Goal: Task Accomplishment & Management: Complete application form

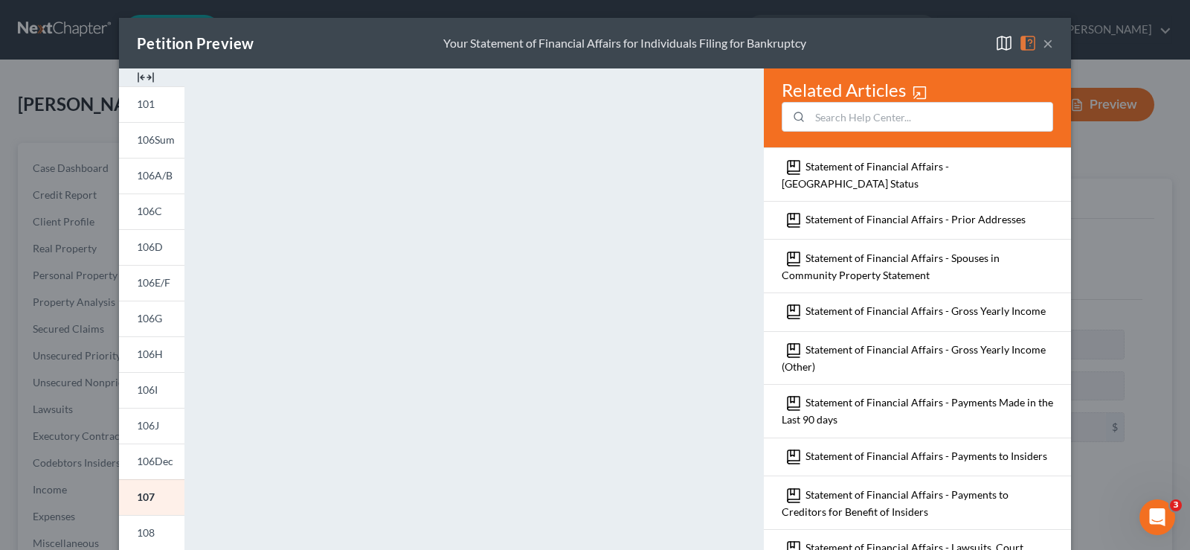
click at [1042, 45] on button "×" at bounding box center [1047, 43] width 10 height 18
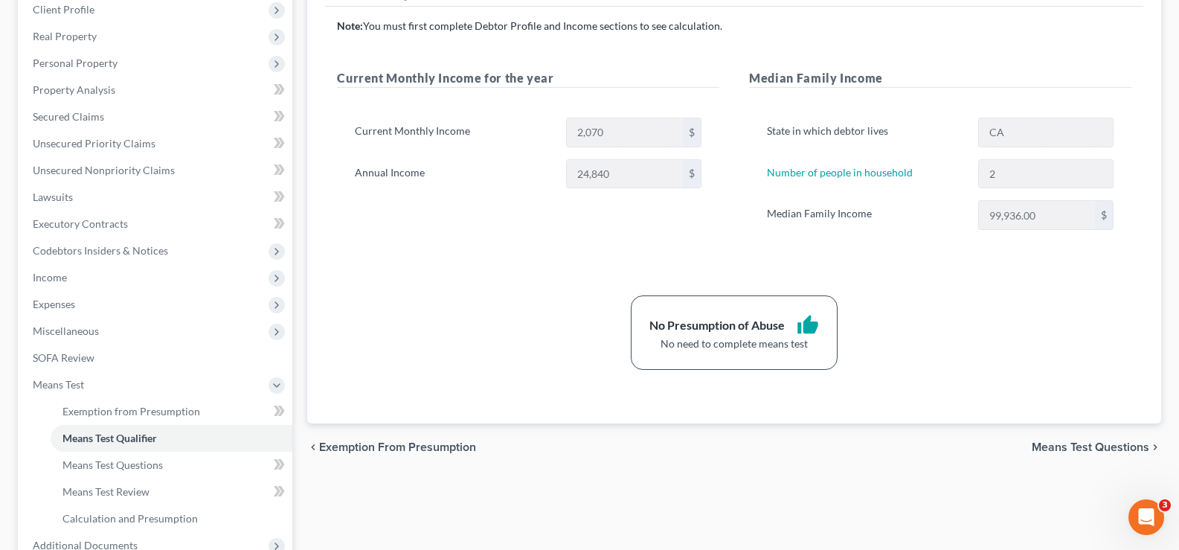
scroll to position [243, 0]
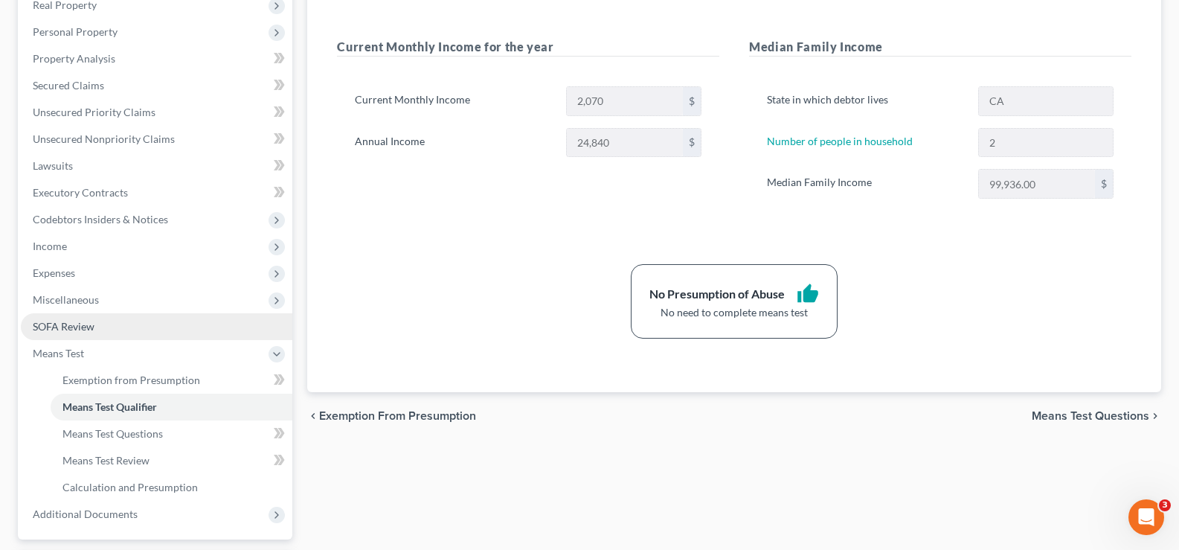
click at [69, 324] on span "SOFA Review" at bounding box center [64, 326] width 62 height 13
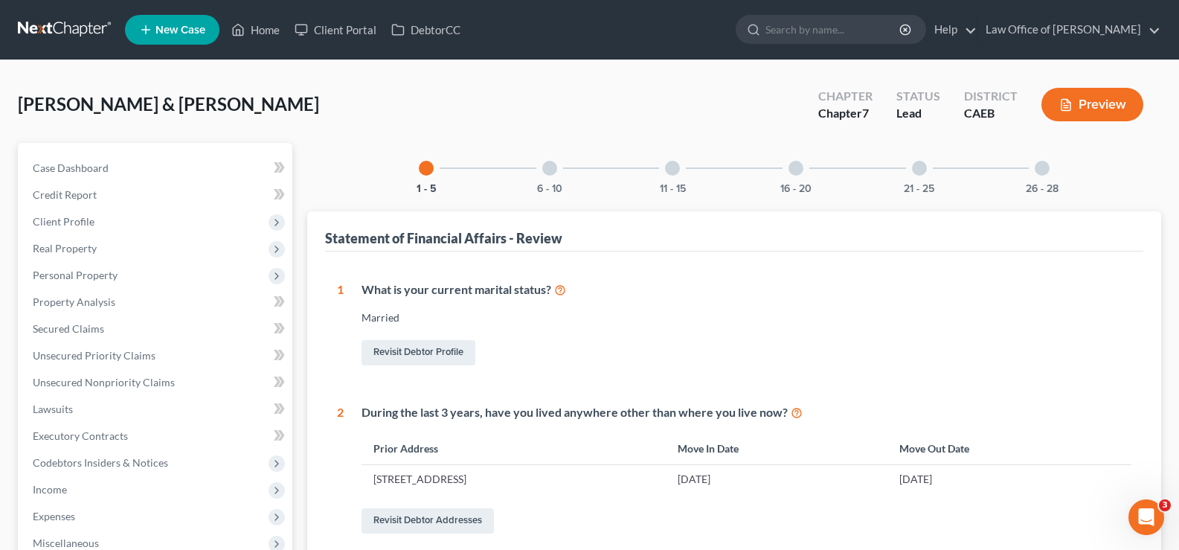
click at [1042, 167] on div at bounding box center [1041, 168] width 15 height 15
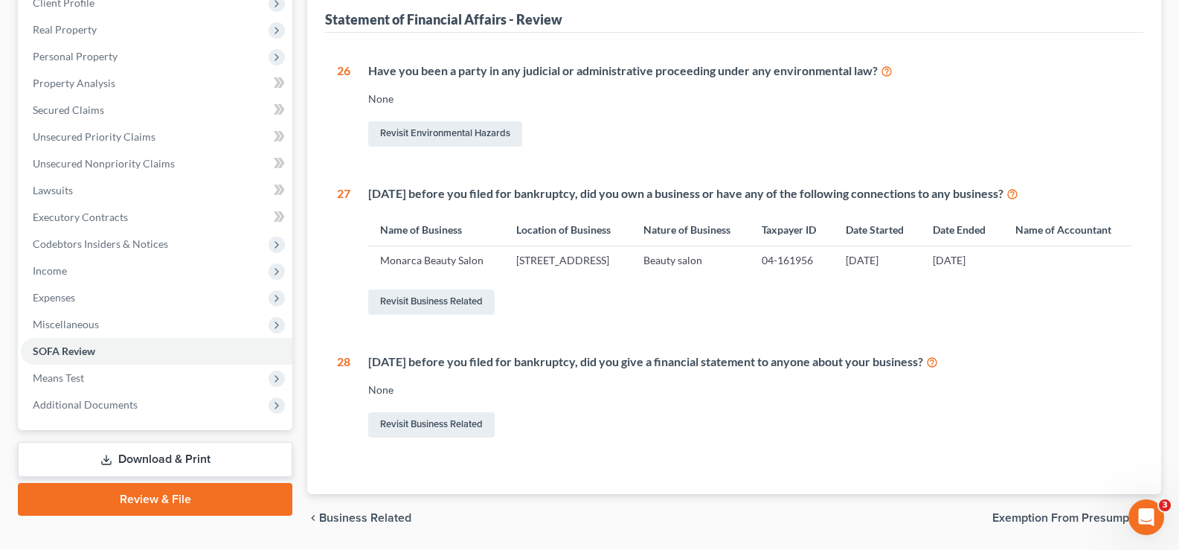
scroll to position [225, 0]
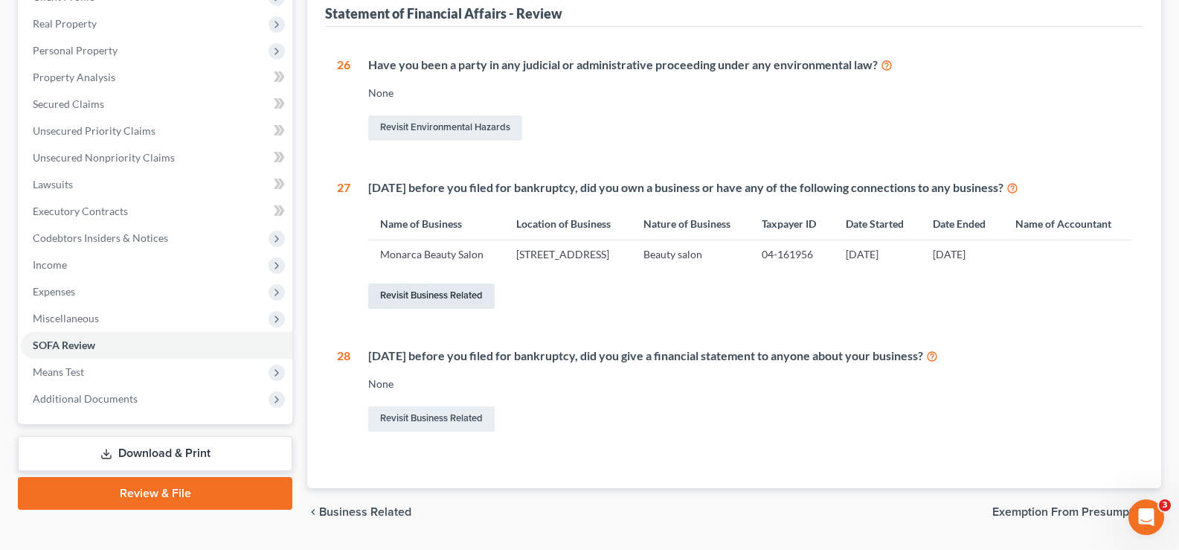
click at [422, 309] on link "Revisit Business Related" at bounding box center [431, 295] width 126 height 25
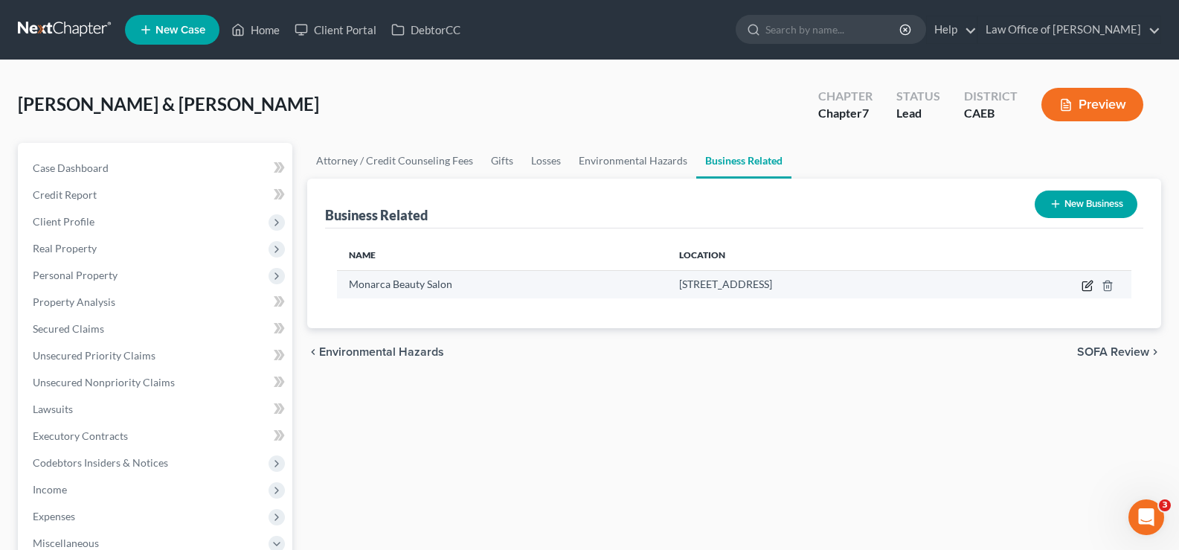
click at [1091, 289] on icon "button" at bounding box center [1086, 286] width 9 height 9
select select "sole_proprietor"
select select "4"
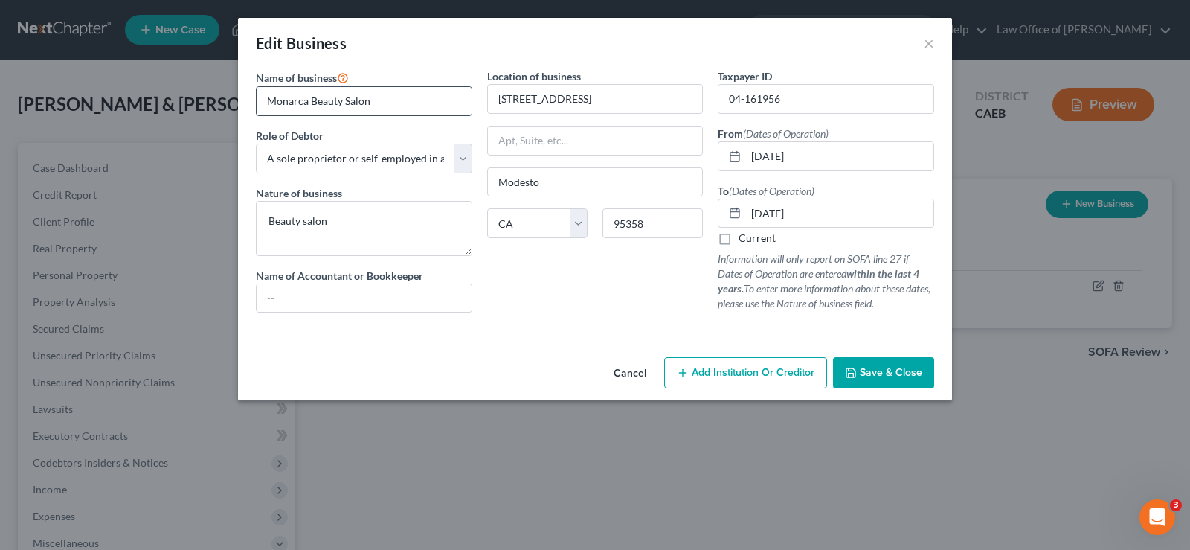
click at [340, 103] on input "Monarca Beauty Salon" at bounding box center [364, 101] width 215 height 28
type input "Monarca Hair Salon"
click at [808, 157] on input "[DATE]" at bounding box center [839, 156] width 187 height 28
type input "[DATE]"
click at [871, 373] on span "Save & Close" at bounding box center [891, 372] width 62 height 13
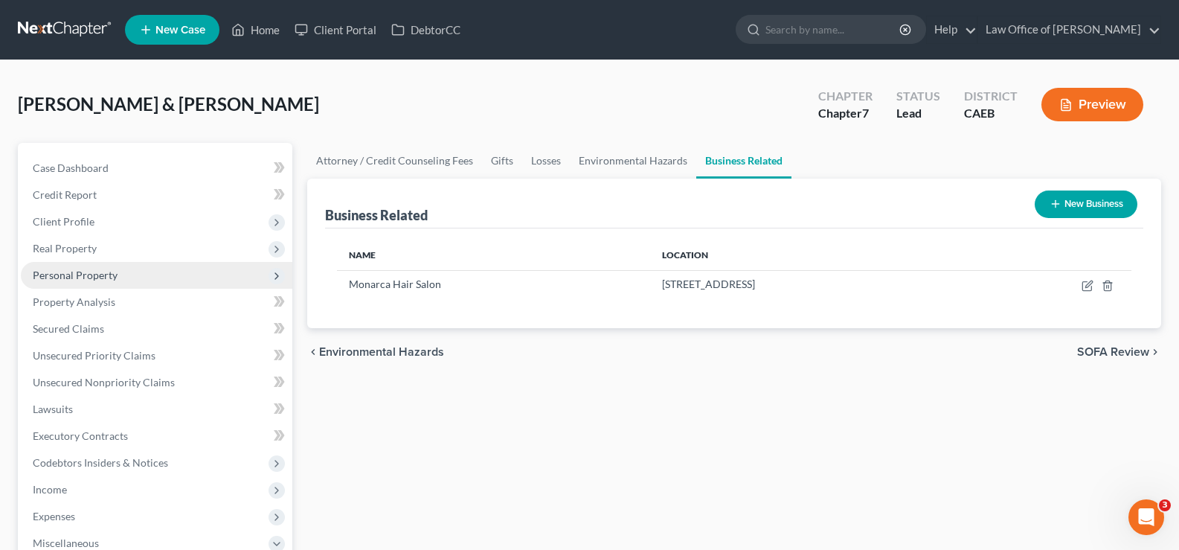
click at [99, 276] on span "Personal Property" at bounding box center [75, 274] width 85 height 13
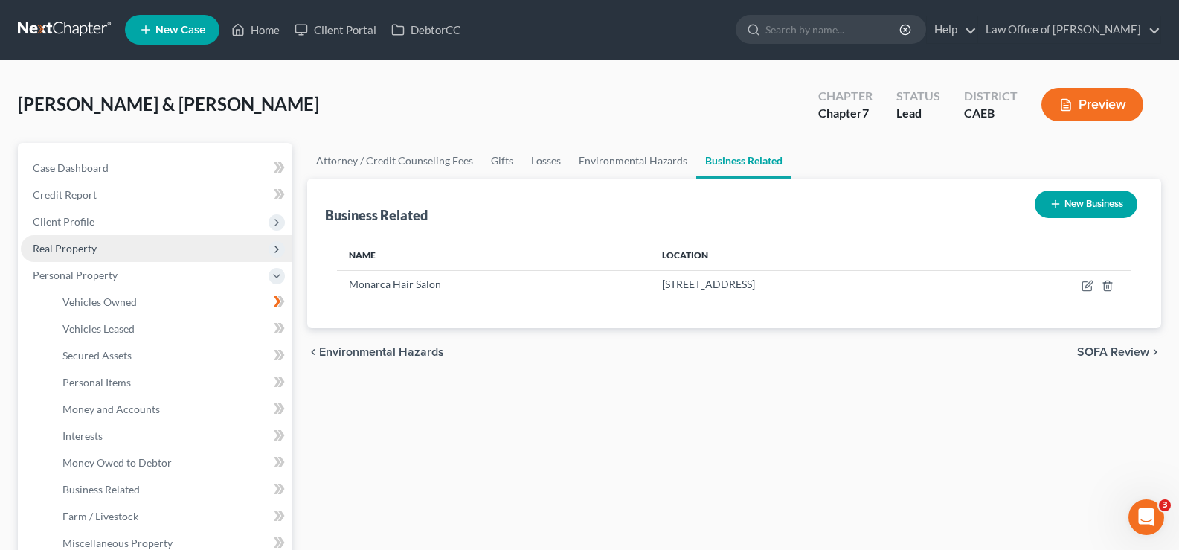
click at [88, 247] on span "Real Property" at bounding box center [65, 248] width 64 height 13
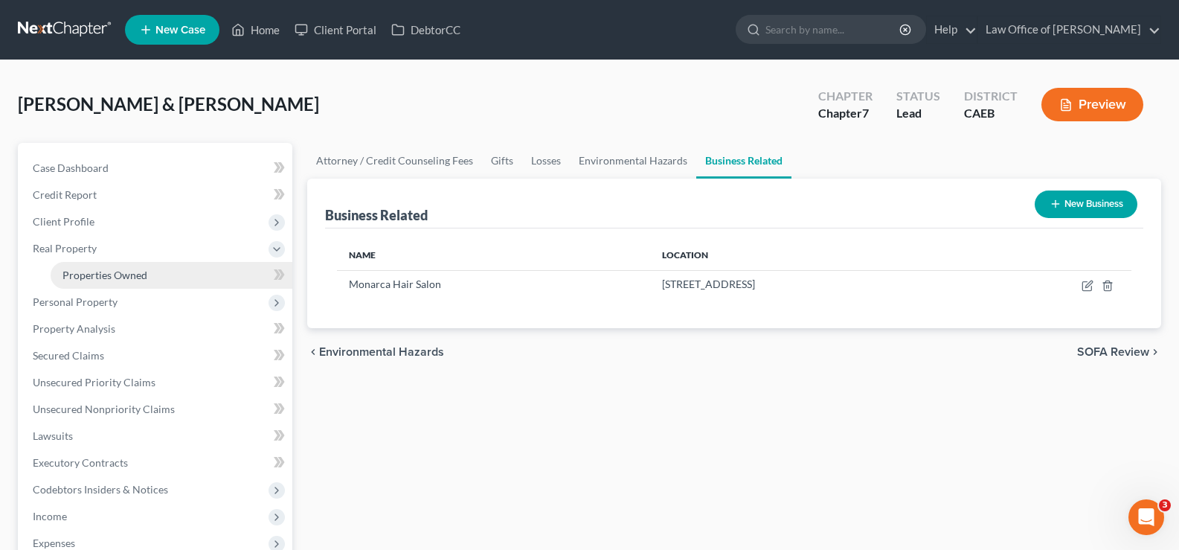
click at [123, 275] on span "Properties Owned" at bounding box center [104, 274] width 85 height 13
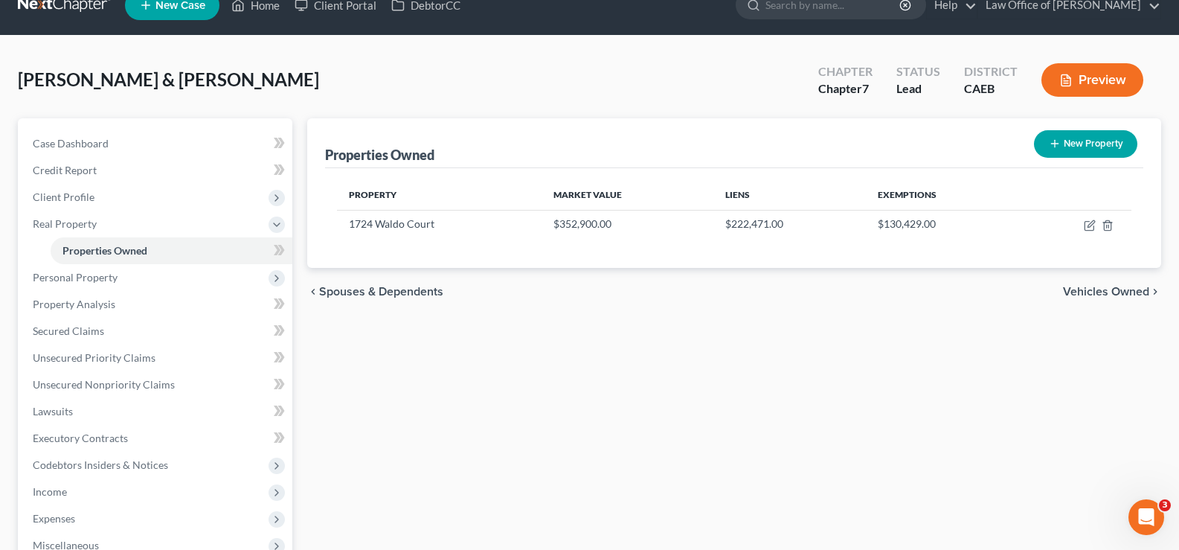
scroll to position [37, 0]
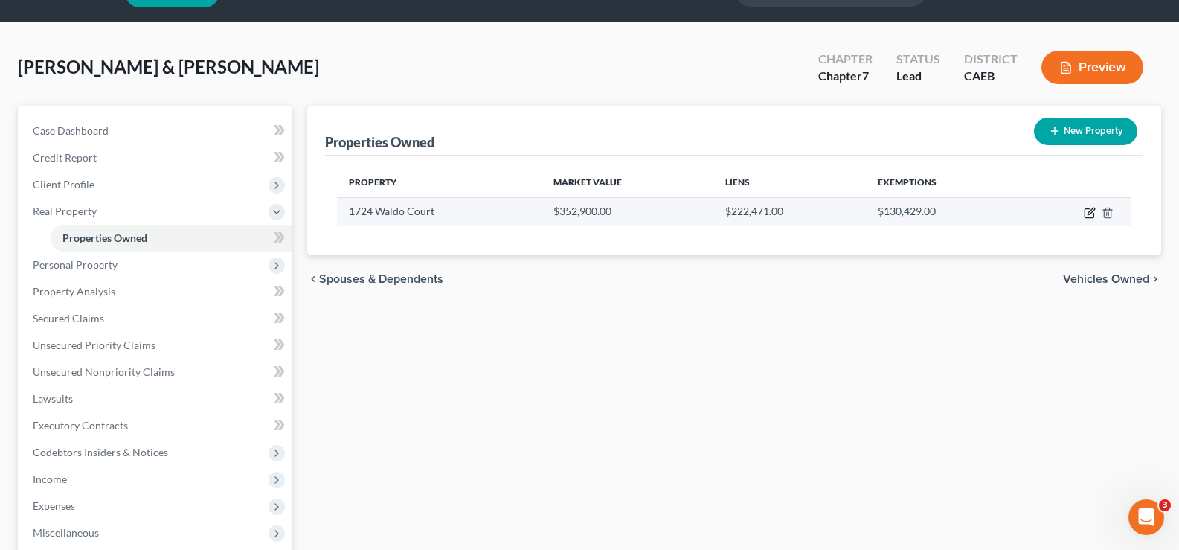
click at [1087, 214] on icon "button" at bounding box center [1090, 210] width 7 height 7
select select "4"
select select "49"
select select "0"
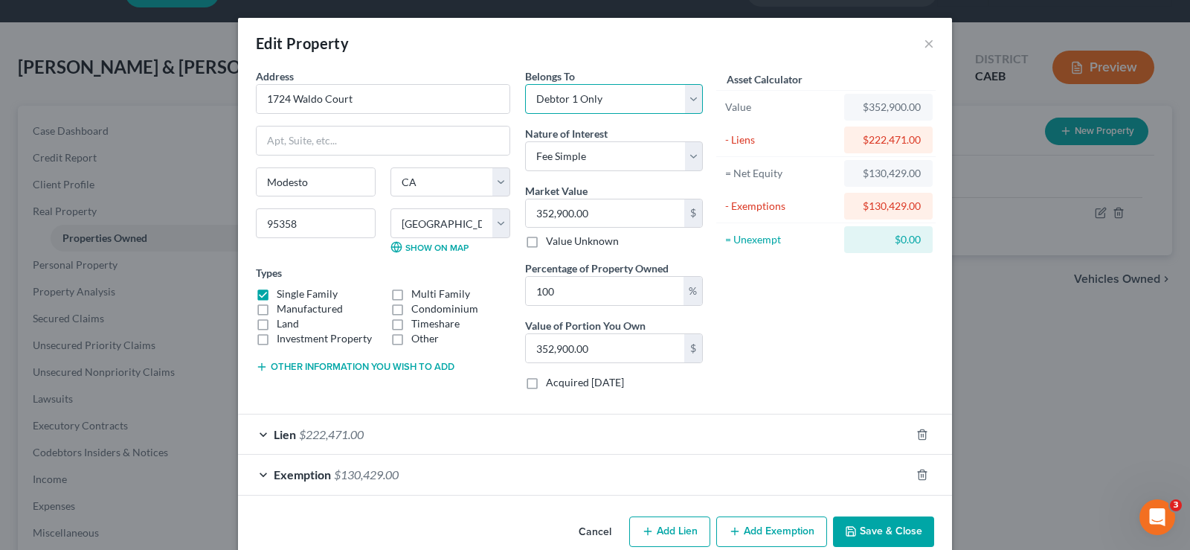
click at [687, 101] on select "Select Debtor 1 Only Debtor 2 Only Debtor 1 And Debtor 2 Only At Least One Of T…" at bounding box center [614, 99] width 178 height 30
select select "4"
click at [525, 84] on select "Select Debtor 1 Only Debtor 2 Only Debtor 1 And Debtor 2 Only At Least One Of T…" at bounding box center [614, 99] width 178 height 30
click at [868, 532] on button "Save & Close" at bounding box center [883, 531] width 101 height 31
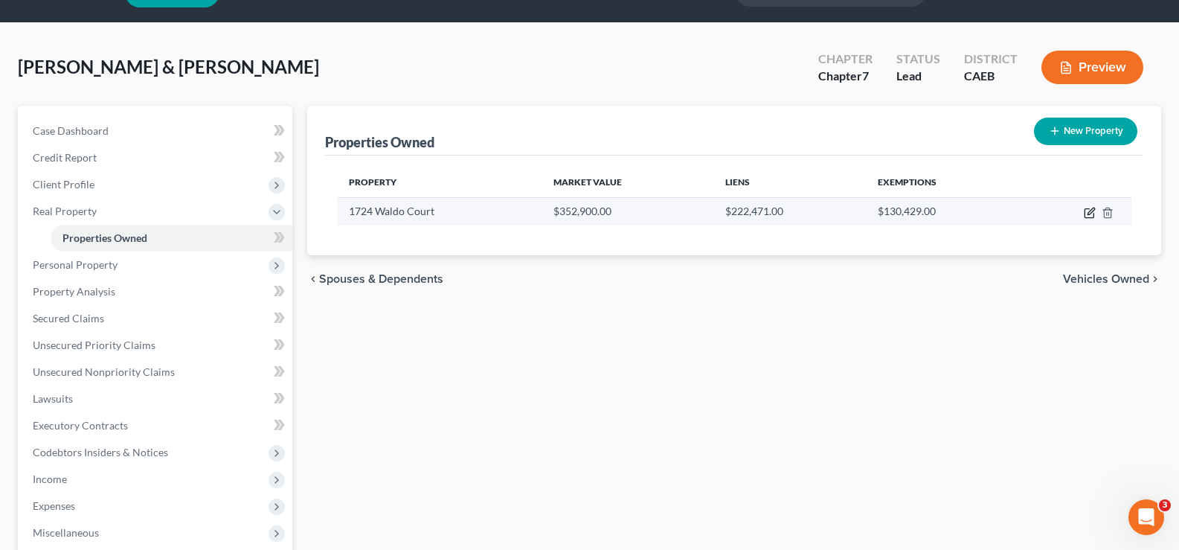
click at [1086, 213] on icon "button" at bounding box center [1089, 213] width 12 height 12
select select "4"
select select "49"
select select "4"
select select "0"
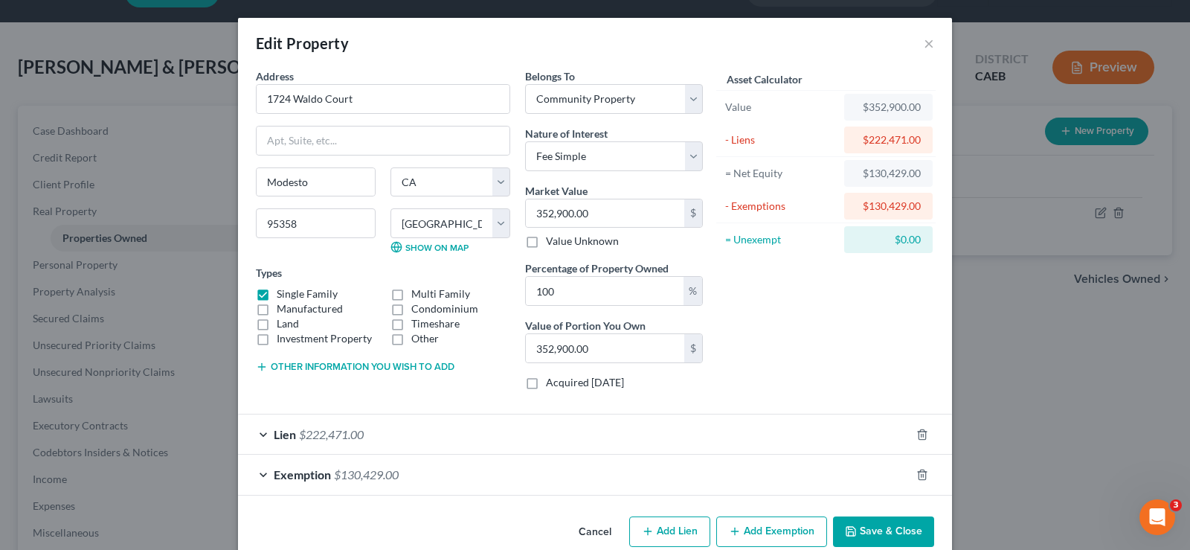
click at [845, 526] on icon "button" at bounding box center [851, 531] width 12 height 12
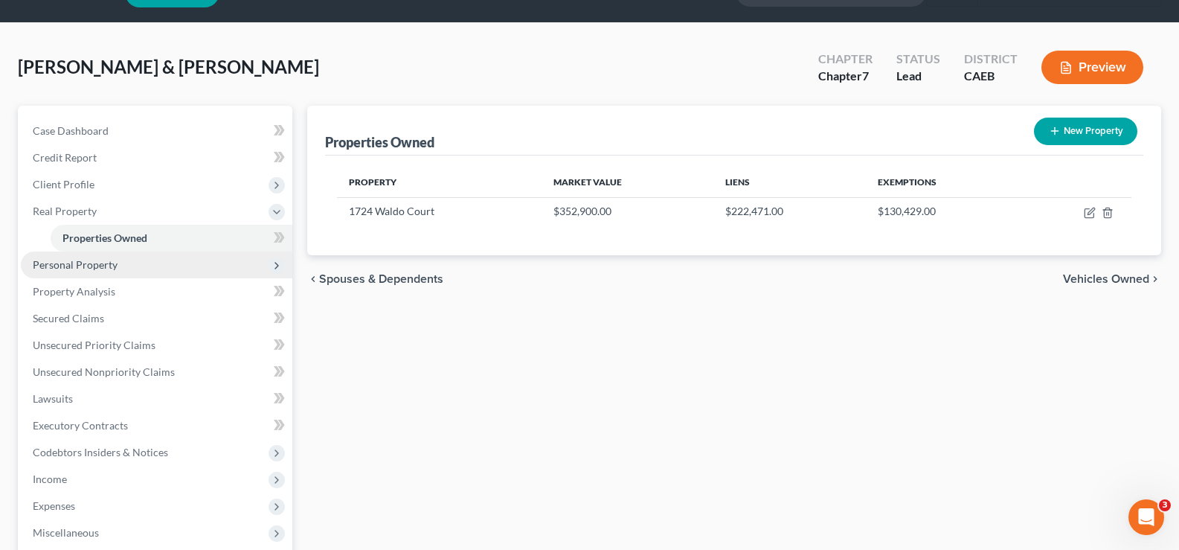
click at [87, 264] on span "Personal Property" at bounding box center [75, 264] width 85 height 13
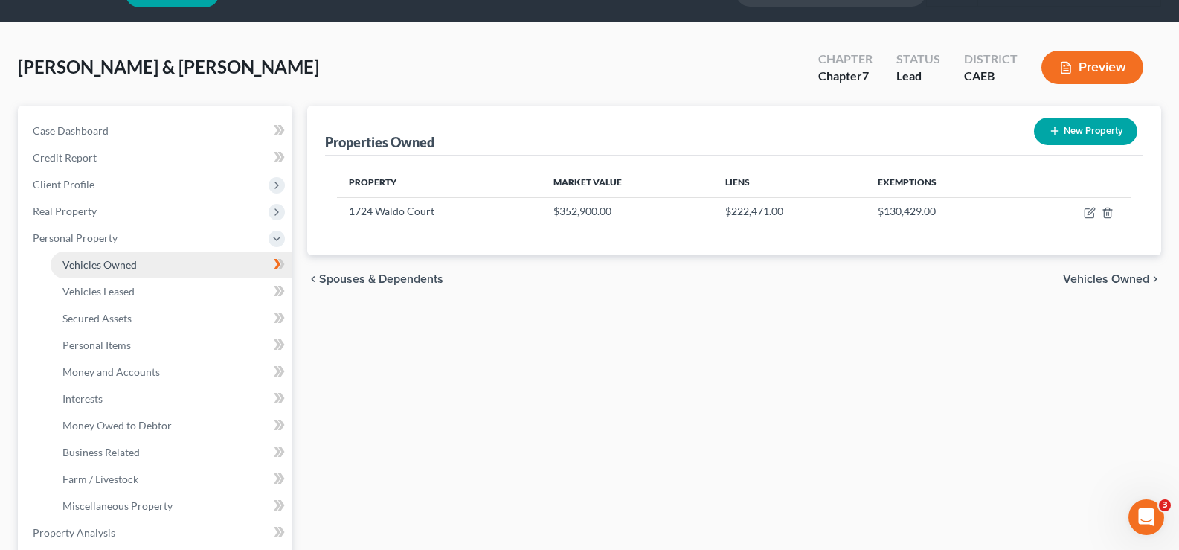
click at [98, 265] on span "Vehicles Owned" at bounding box center [99, 264] width 74 height 13
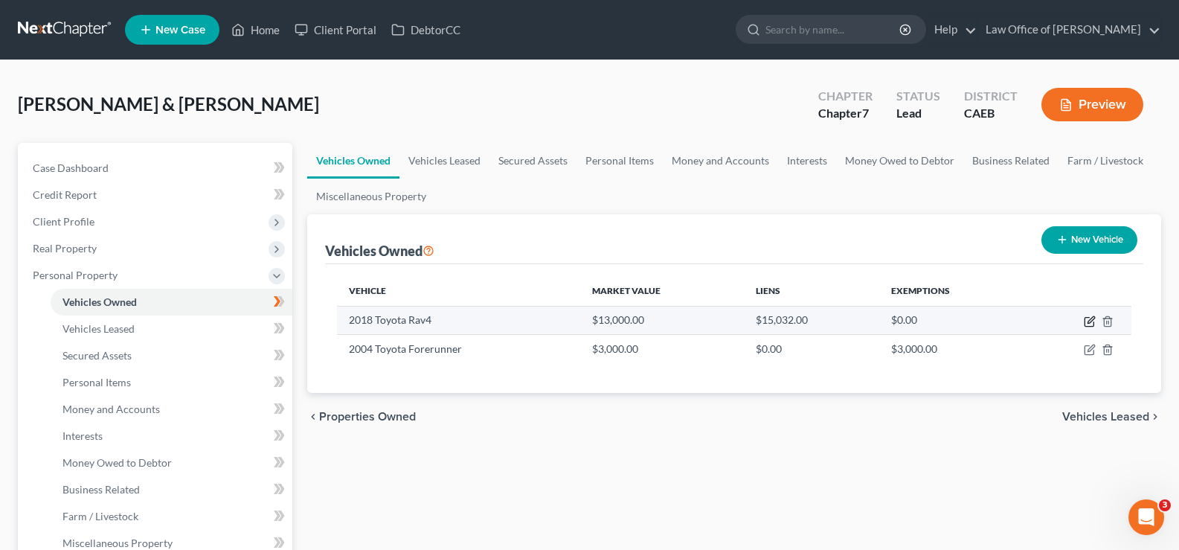
click at [1088, 321] on icon "button" at bounding box center [1090, 319] width 7 height 7
select select "0"
select select "8"
select select "2"
select select "4"
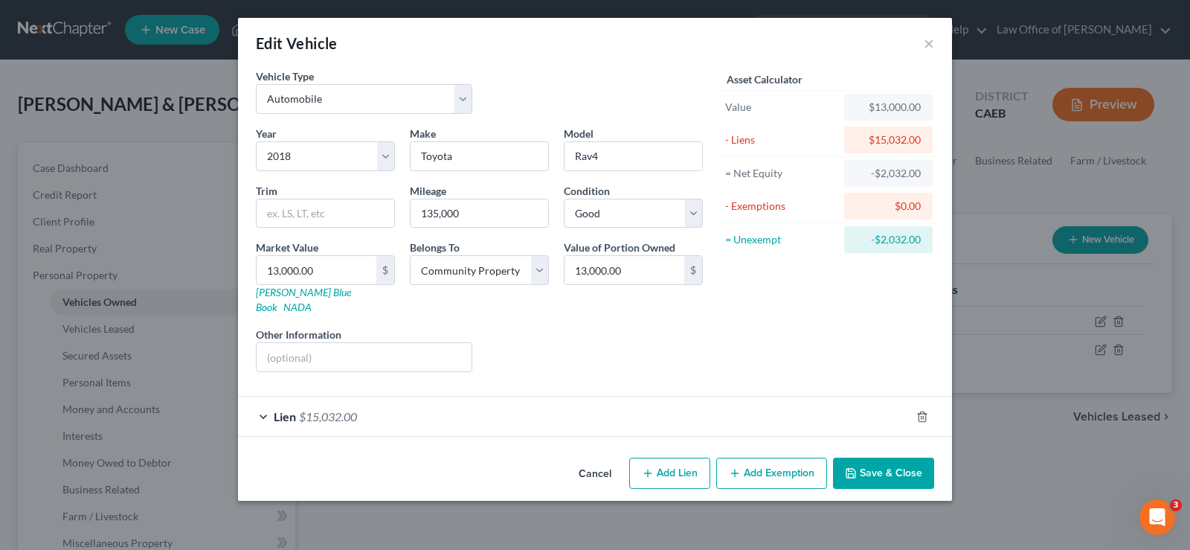
click at [884, 457] on button "Save & Close" at bounding box center [883, 472] width 101 height 31
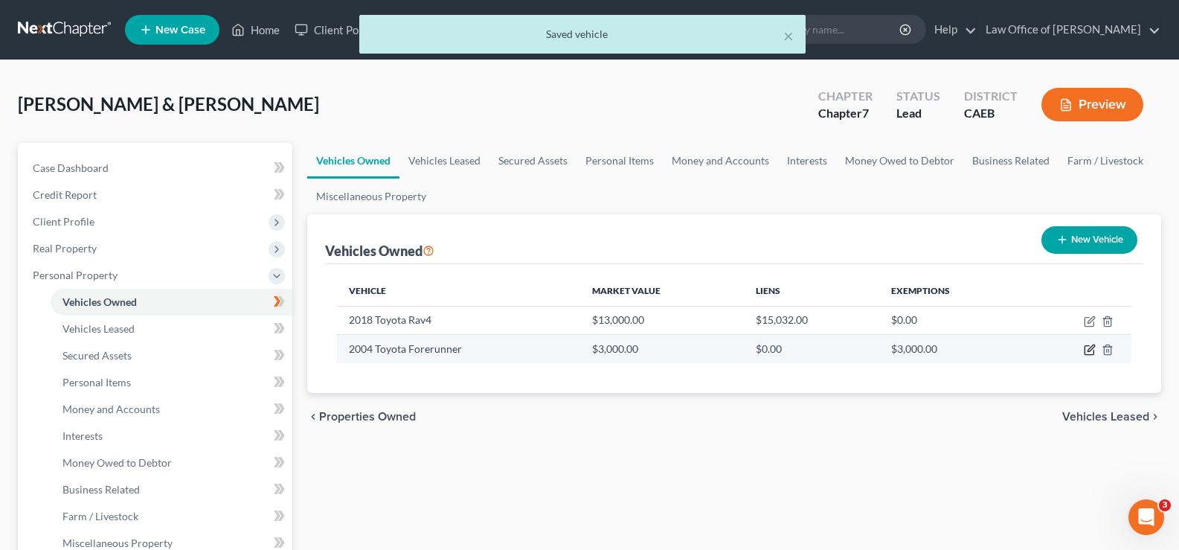
click at [1087, 347] on icon "button" at bounding box center [1089, 350] width 12 height 12
select select "0"
select select "22"
select select "3"
select select "4"
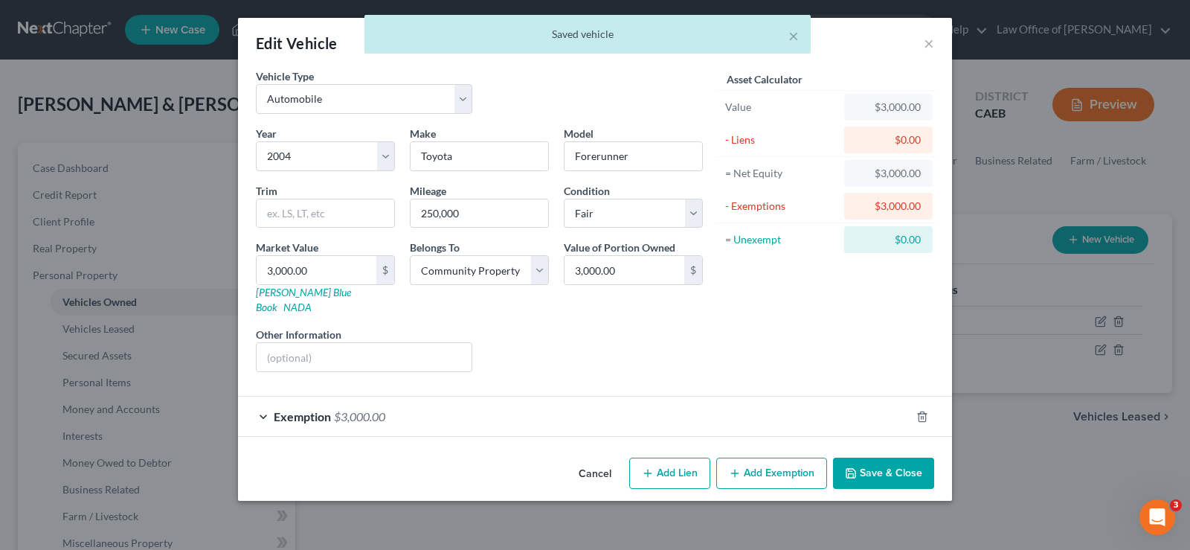
click at [866, 457] on button "Save & Close" at bounding box center [883, 472] width 101 height 31
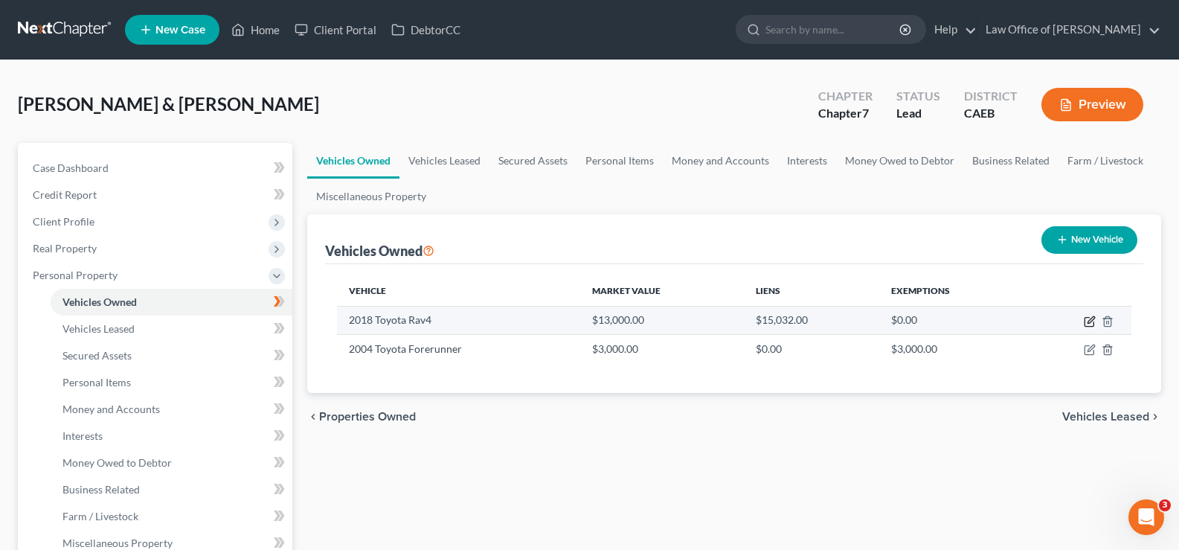
click at [1092, 323] on icon "button" at bounding box center [1089, 321] width 12 height 12
select select "0"
select select "8"
select select "2"
select select "4"
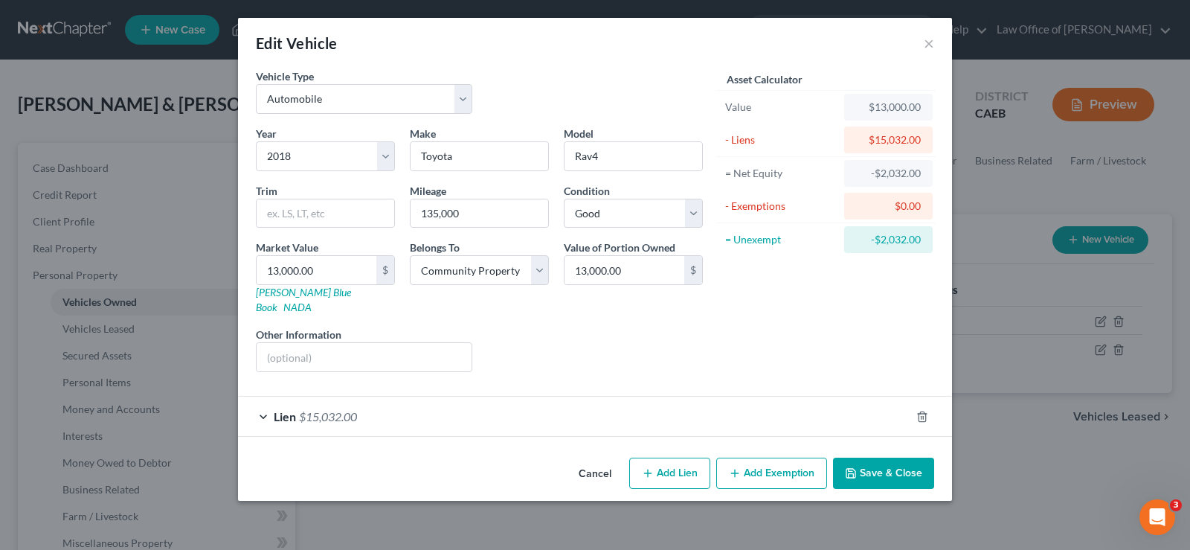
click at [890, 457] on button "Save & Close" at bounding box center [883, 472] width 101 height 31
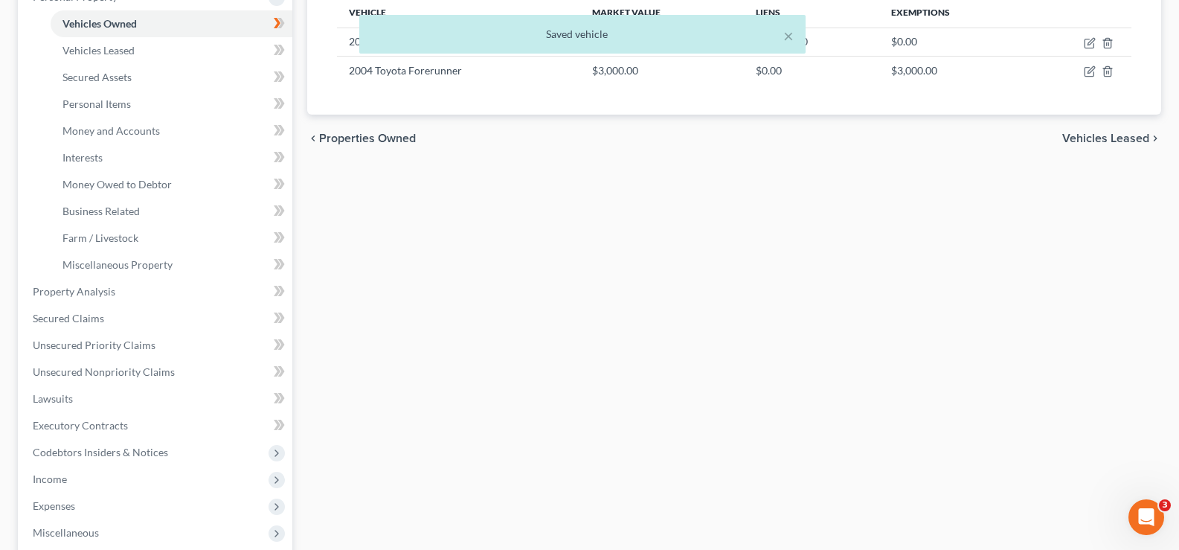
scroll to position [284, 0]
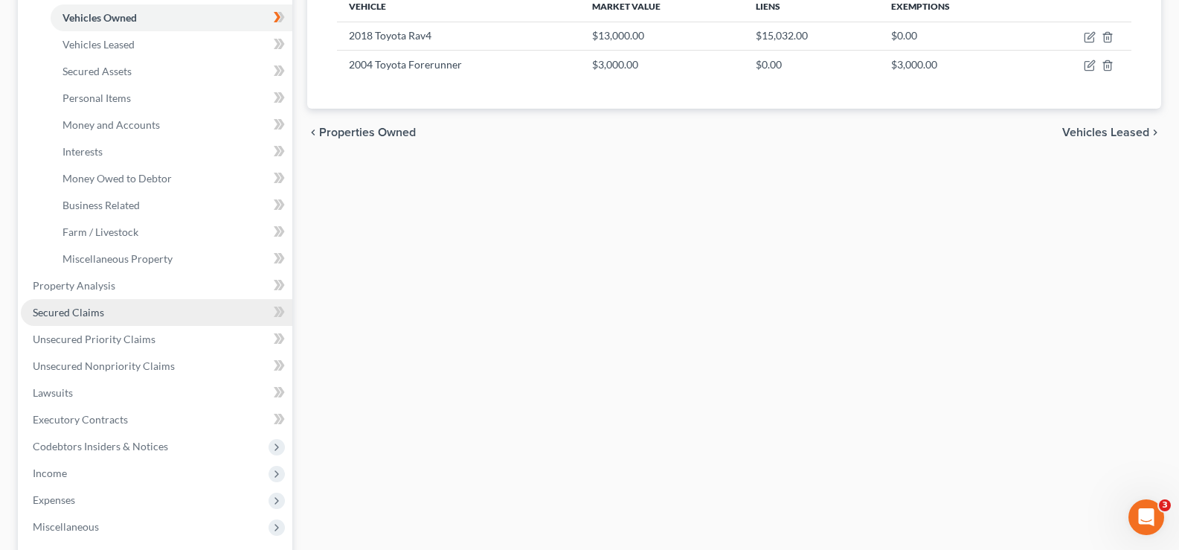
click at [88, 312] on span "Secured Claims" at bounding box center [68, 312] width 71 height 13
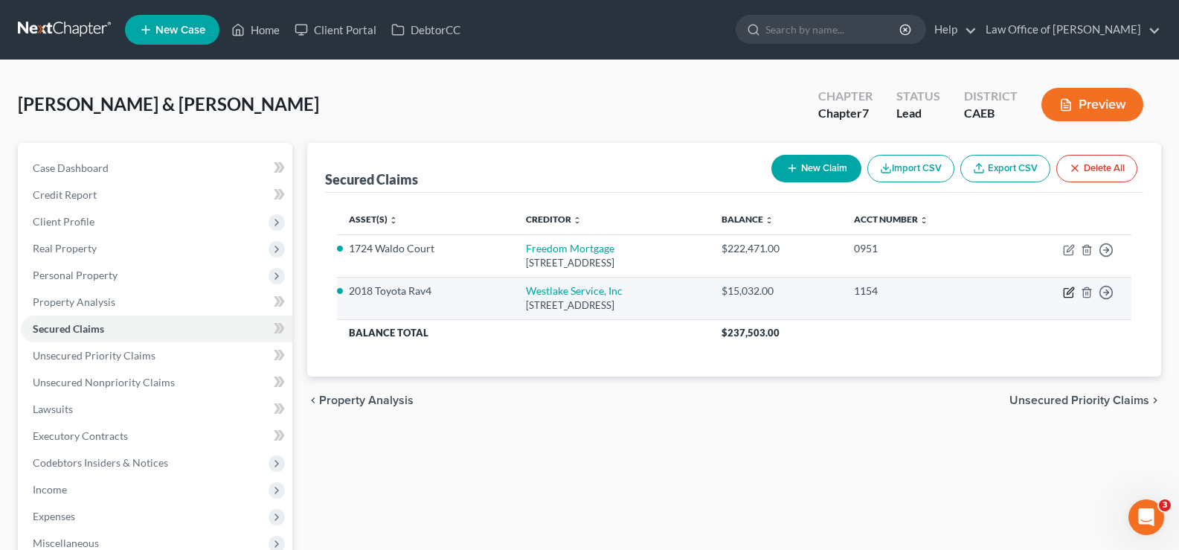
click at [1066, 292] on icon "button" at bounding box center [1069, 292] width 12 height 12
select select "4"
select select "7"
select select "2"
select select "4"
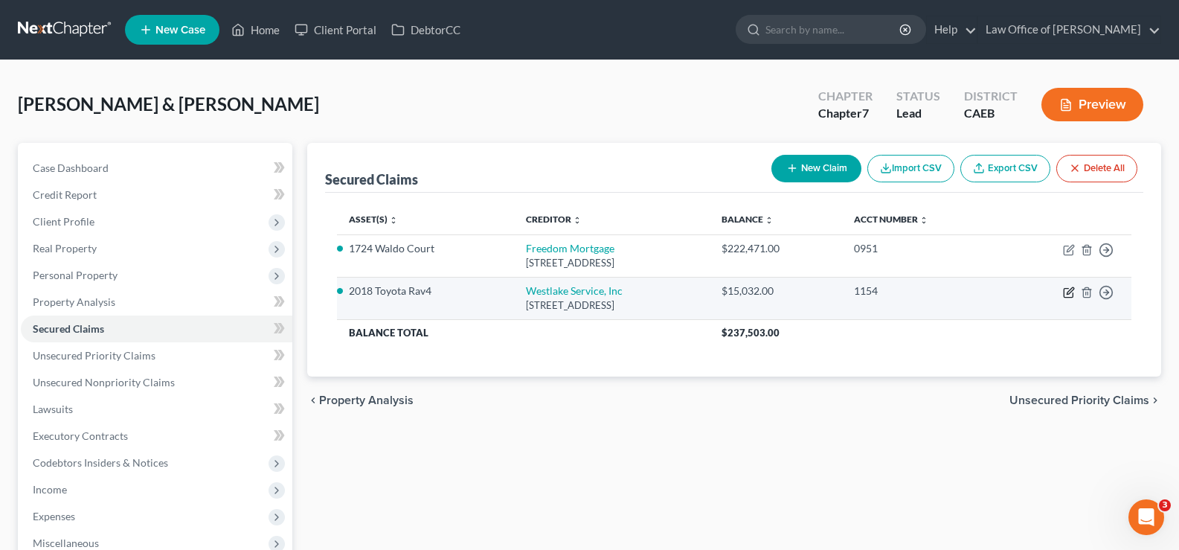
select select "0"
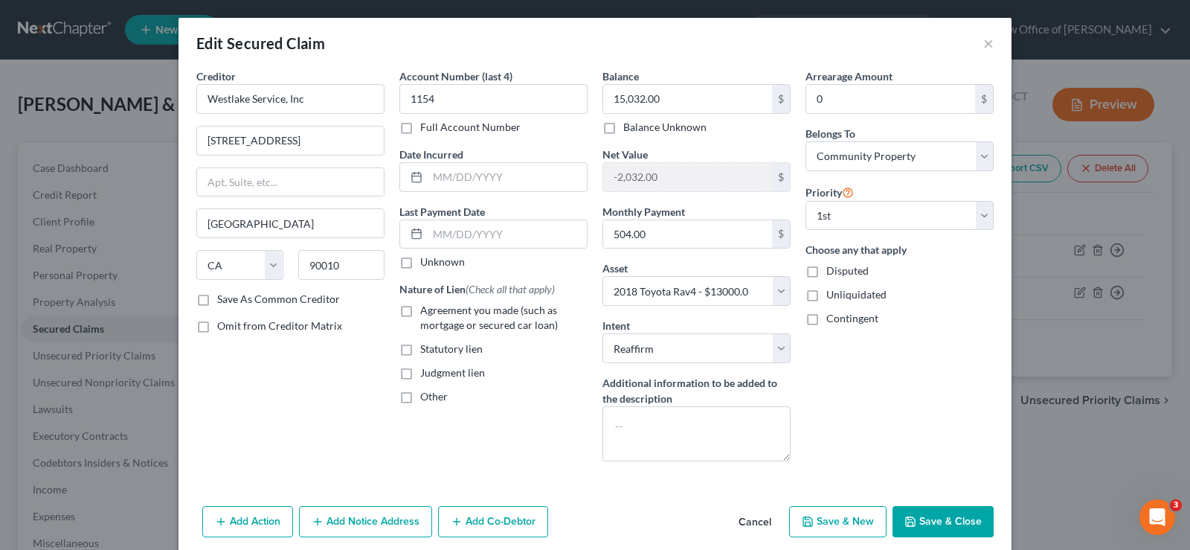
click at [915, 523] on button "Save & Close" at bounding box center [942, 521] width 101 height 31
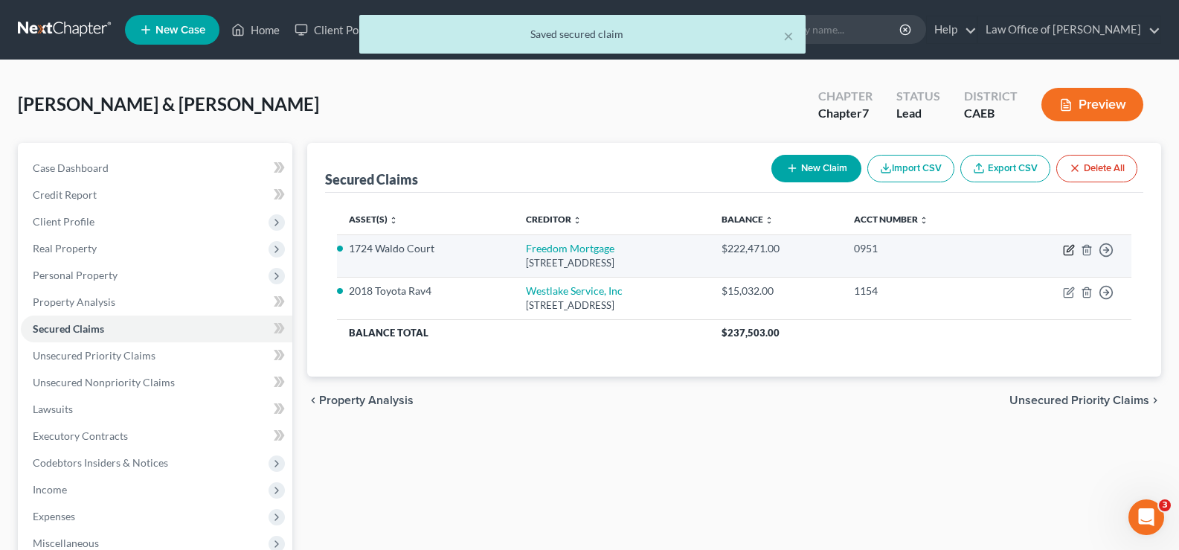
click at [1069, 251] on icon "button" at bounding box center [1069, 250] width 12 height 12
select select "15"
select select "6"
select select "2"
select select "4"
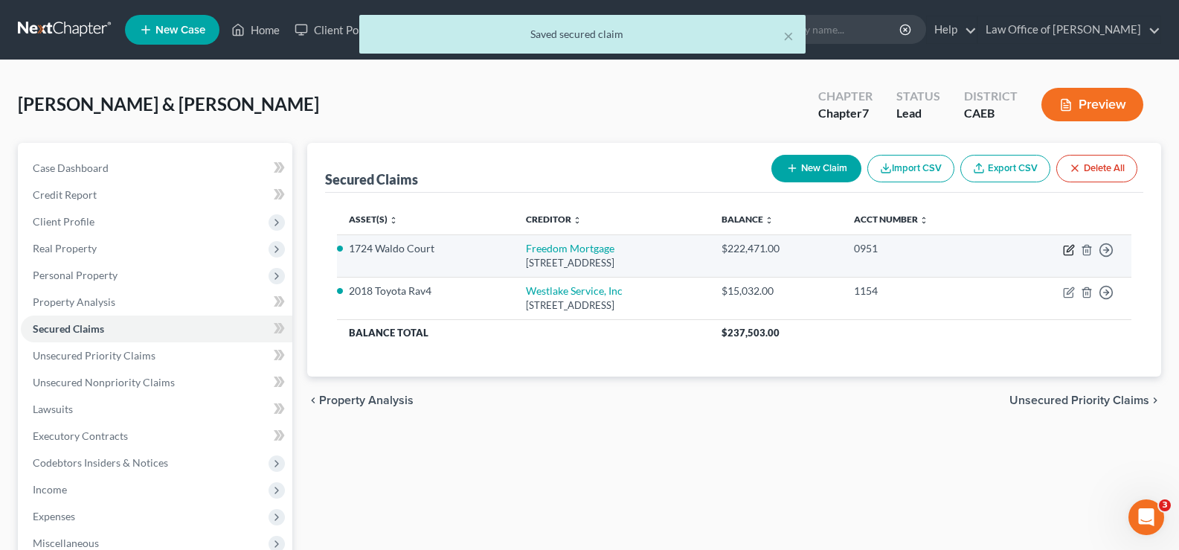
select select "0"
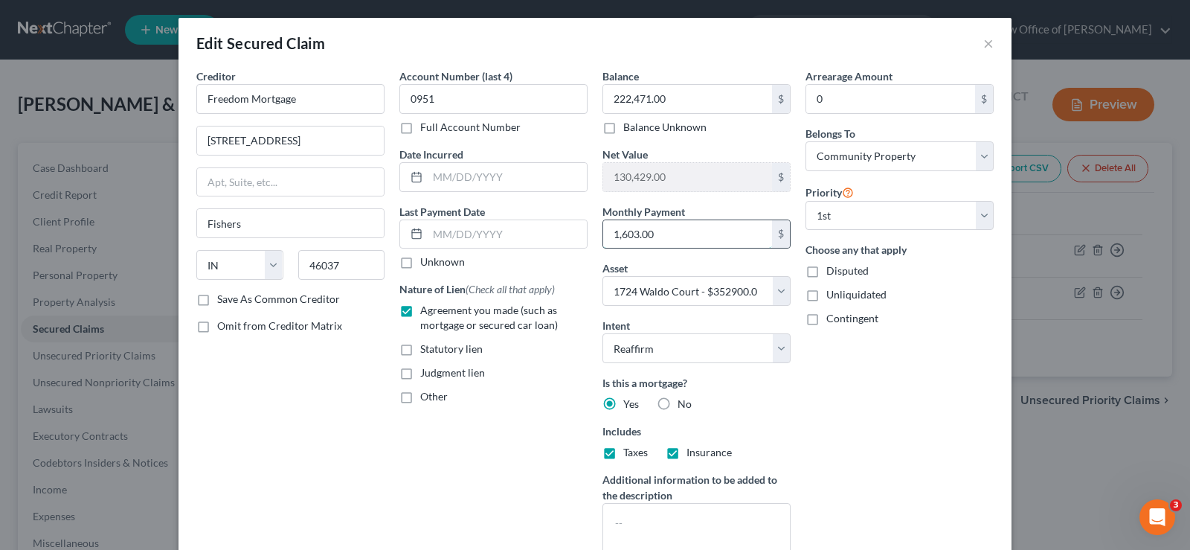
click at [727, 240] on input "1,603.00" at bounding box center [687, 234] width 169 height 28
type input "1,533"
click at [724, 254] on div "Balance 222,471.00 $ Balance Unknown Balance Undetermined 222,471.00 $ Balance …" at bounding box center [696, 318] width 203 height 501
click at [983, 43] on button "×" at bounding box center [988, 43] width 10 height 18
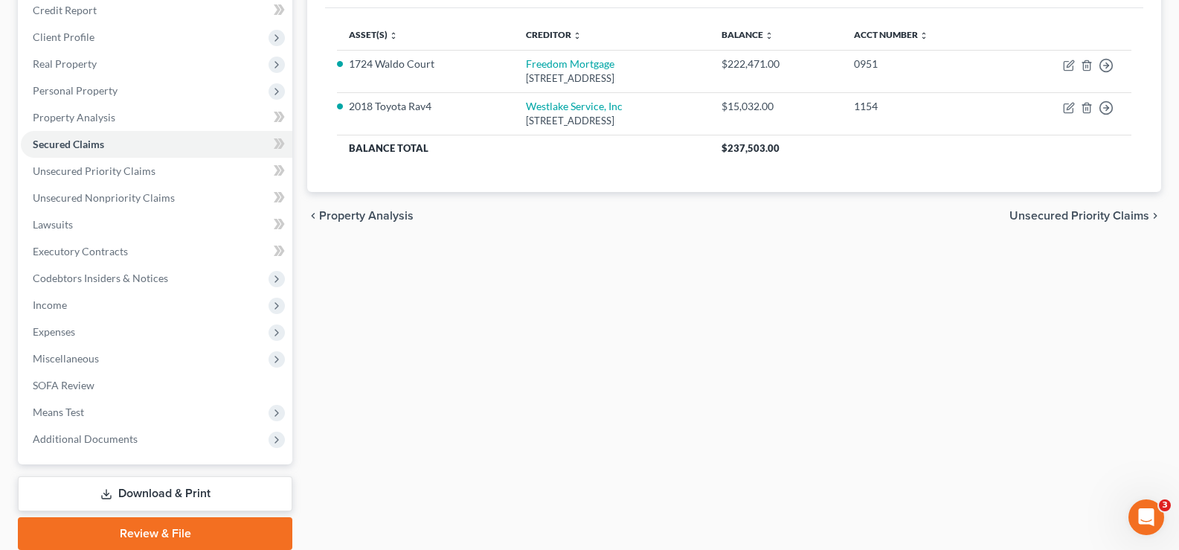
scroll to position [215, 0]
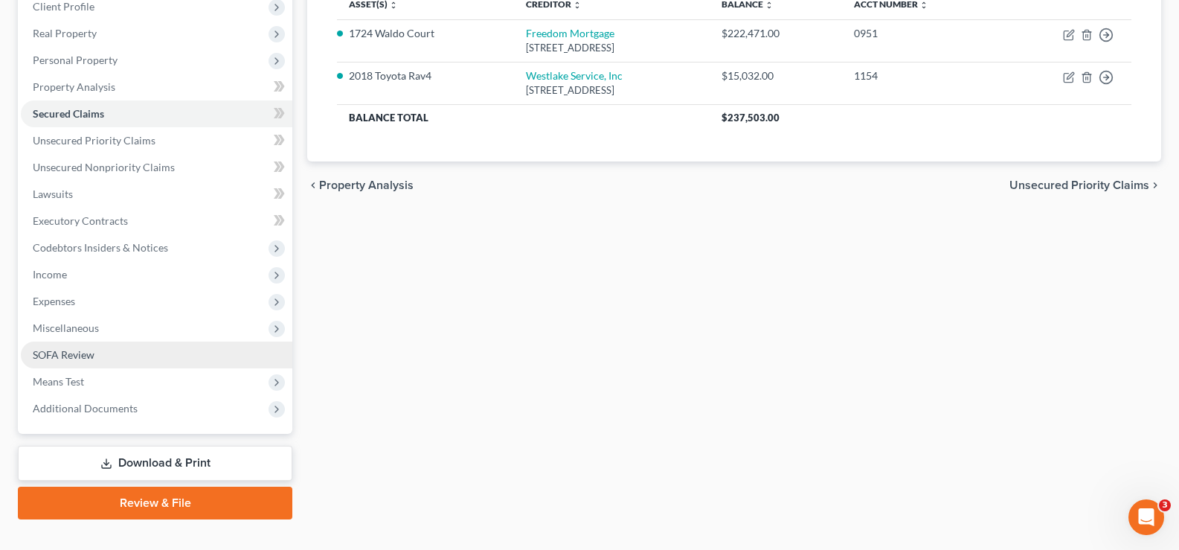
drag, startPoint x: 80, startPoint y: 354, endPoint x: 91, endPoint y: 349, distance: 13.0
click at [80, 354] on span "SOFA Review" at bounding box center [64, 354] width 62 height 13
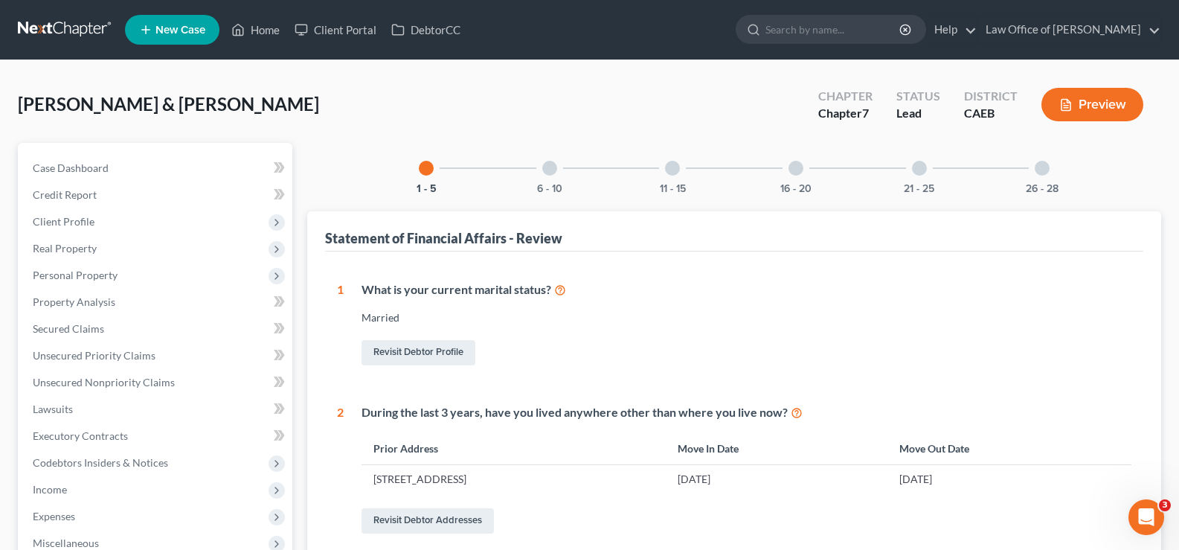
click at [792, 166] on div at bounding box center [795, 168] width 15 height 15
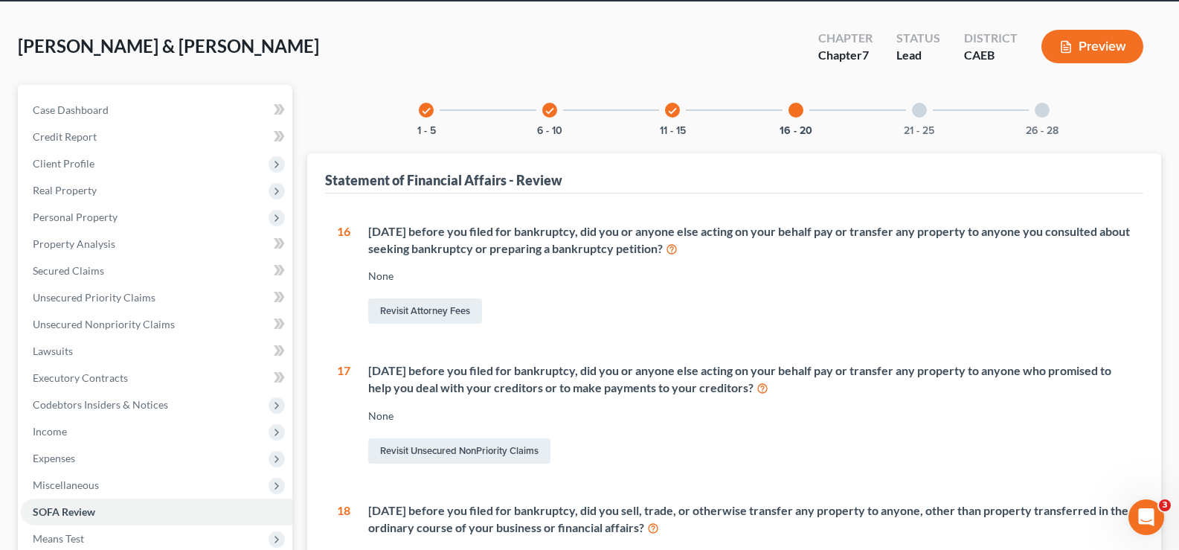
scroll to position [112, 0]
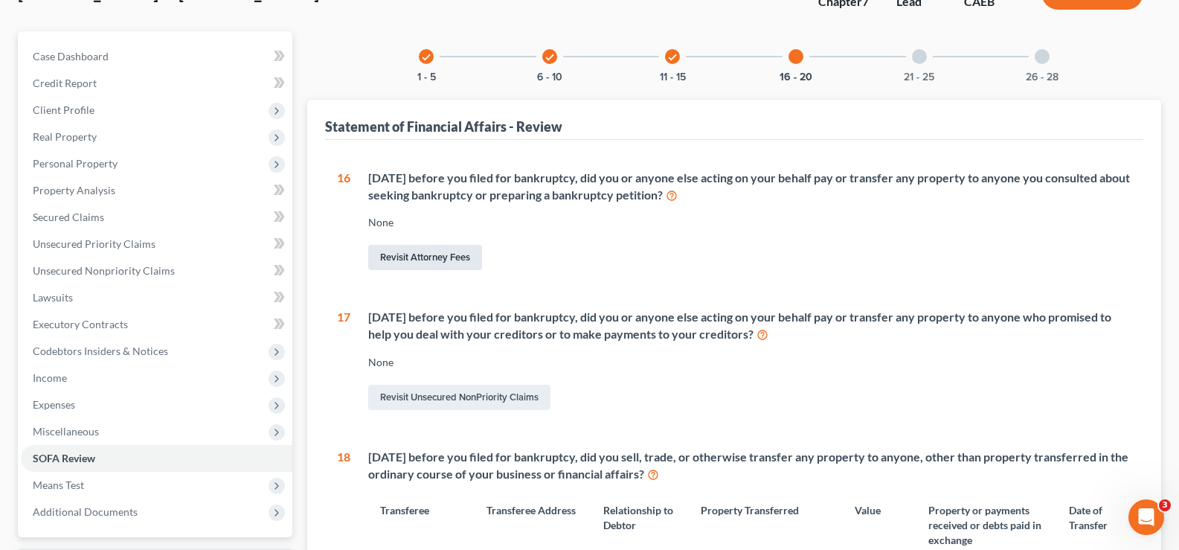
click at [437, 256] on link "Revisit Attorney Fees" at bounding box center [425, 257] width 114 height 25
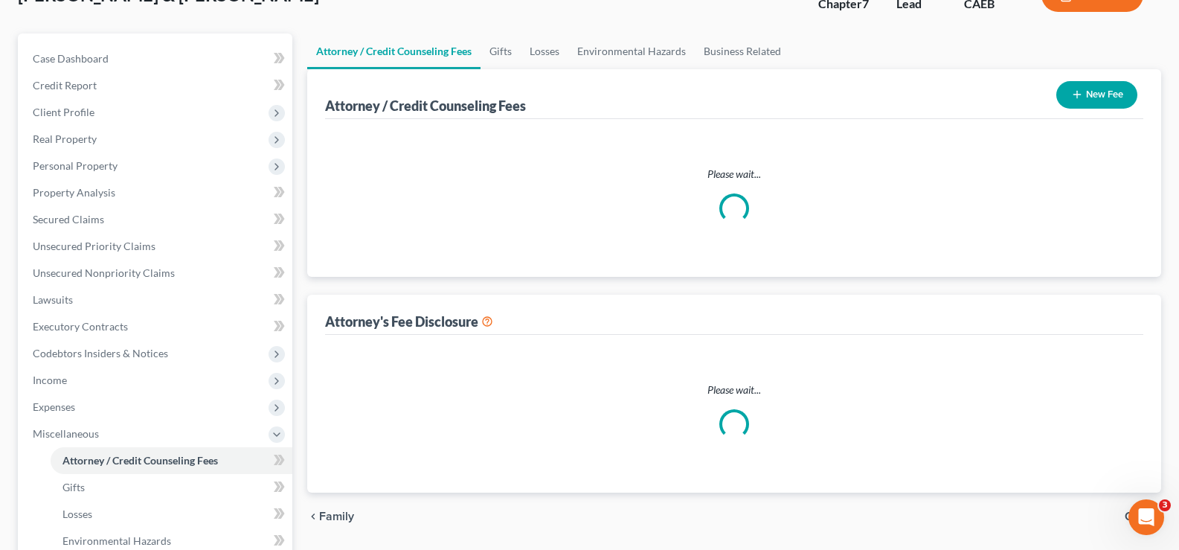
scroll to position [6, 0]
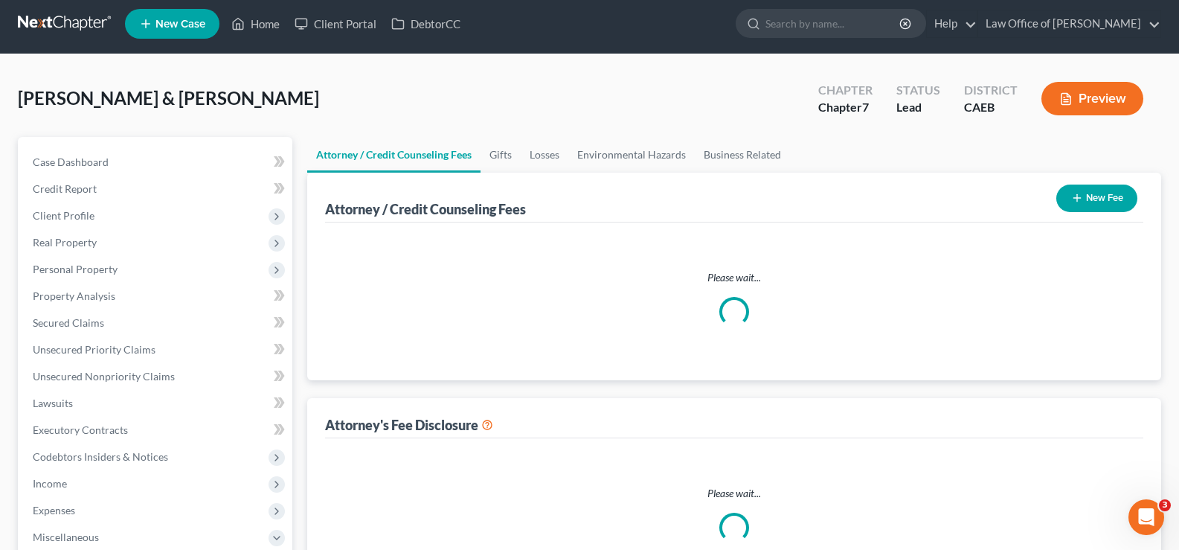
select select "0"
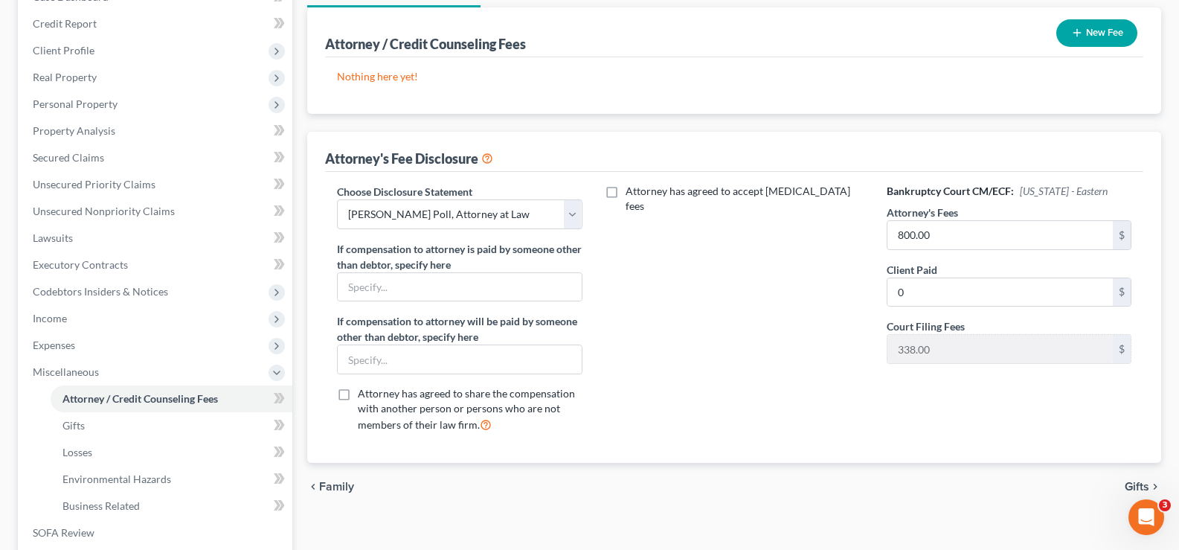
scroll to position [176, 0]
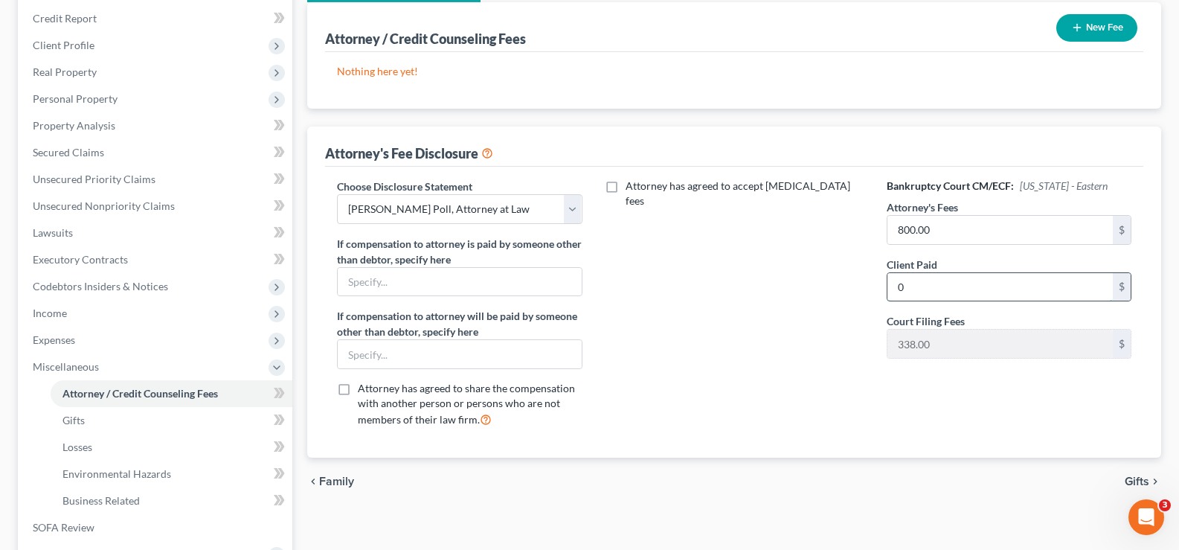
click at [910, 291] on input "0" at bounding box center [999, 287] width 225 height 28
click at [964, 290] on input "338" at bounding box center [999, 287] width 225 height 28
type input "338"
click at [961, 225] on input "800.00" at bounding box center [999, 230] width 225 height 28
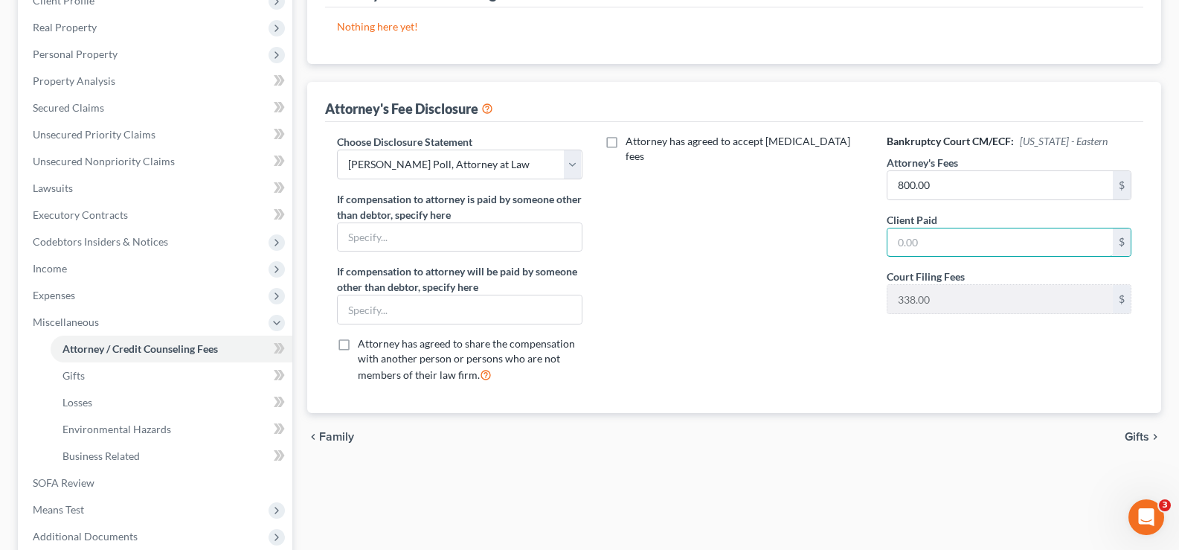
scroll to position [205, 0]
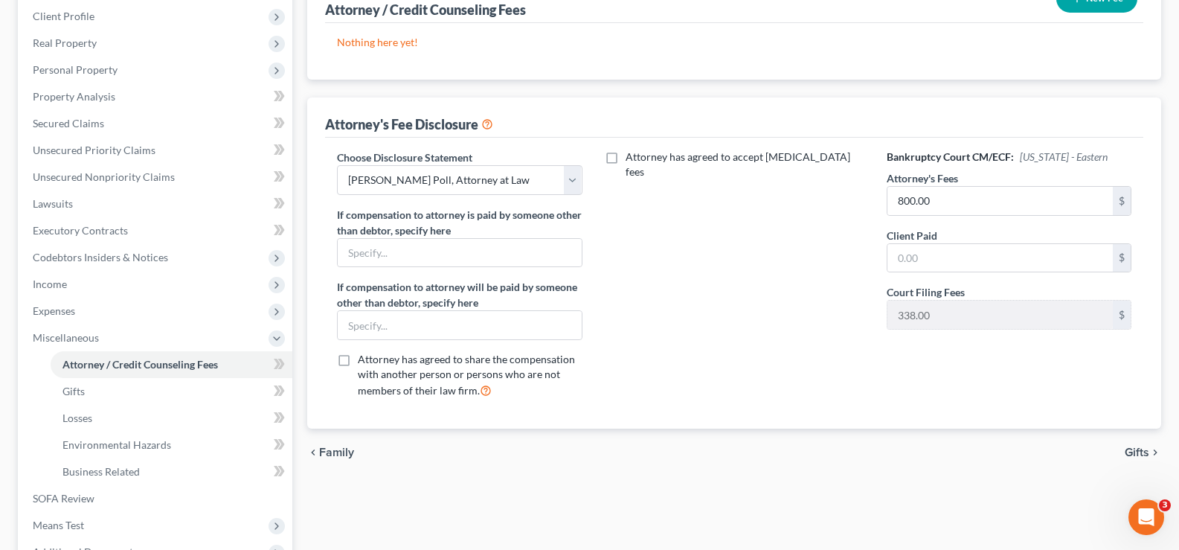
click at [625, 161] on label "Attorney has agreed to accept [MEDICAL_DATA] fees" at bounding box center [744, 164] width 239 height 30
click at [631, 159] on input "Attorney has agreed to accept [MEDICAL_DATA] fees" at bounding box center [636, 154] width 10 height 10
click at [625, 156] on label "Attorney has agreed to accept [MEDICAL_DATA] fees" at bounding box center [744, 164] width 239 height 30
click at [631, 156] on input "Attorney has agreed to accept [MEDICAL_DATA] fees" at bounding box center [636, 154] width 10 height 10
checkbox input "false"
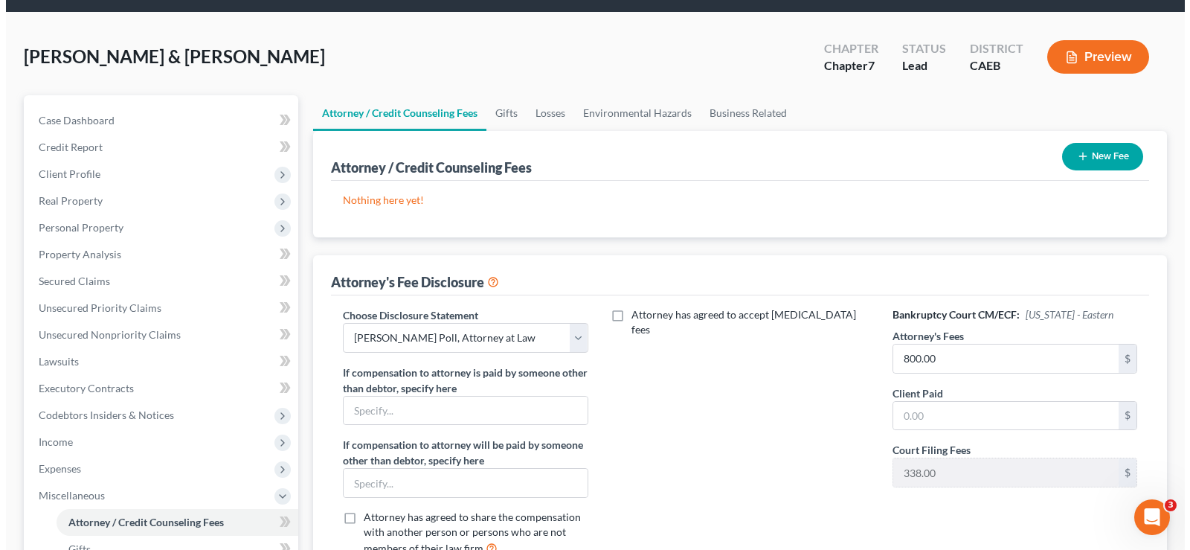
scroll to position [45, 0]
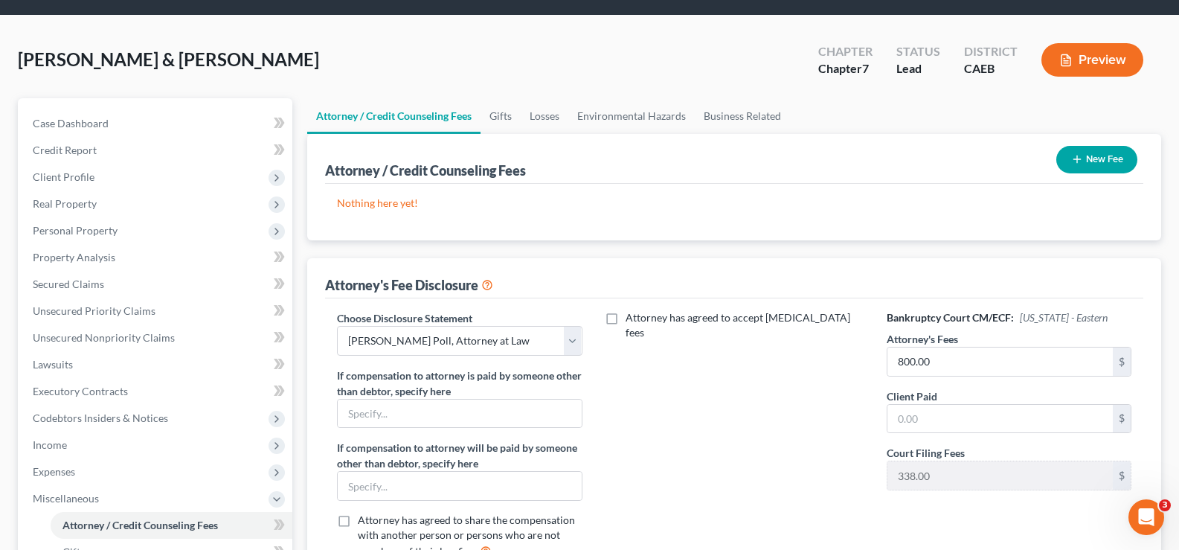
click at [1090, 51] on button "Preview" at bounding box center [1092, 59] width 102 height 33
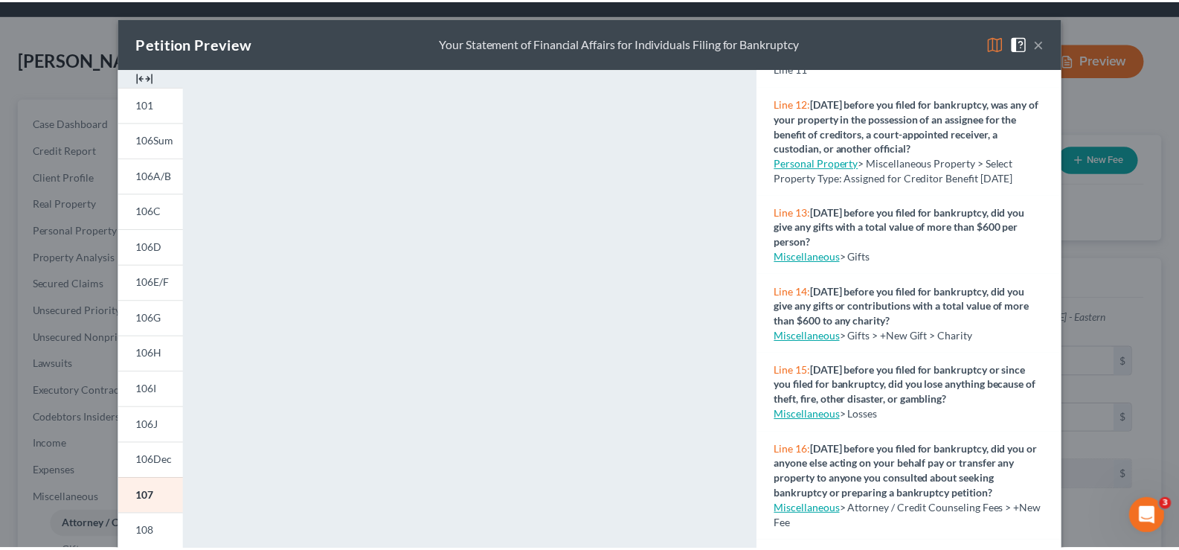
scroll to position [28, 0]
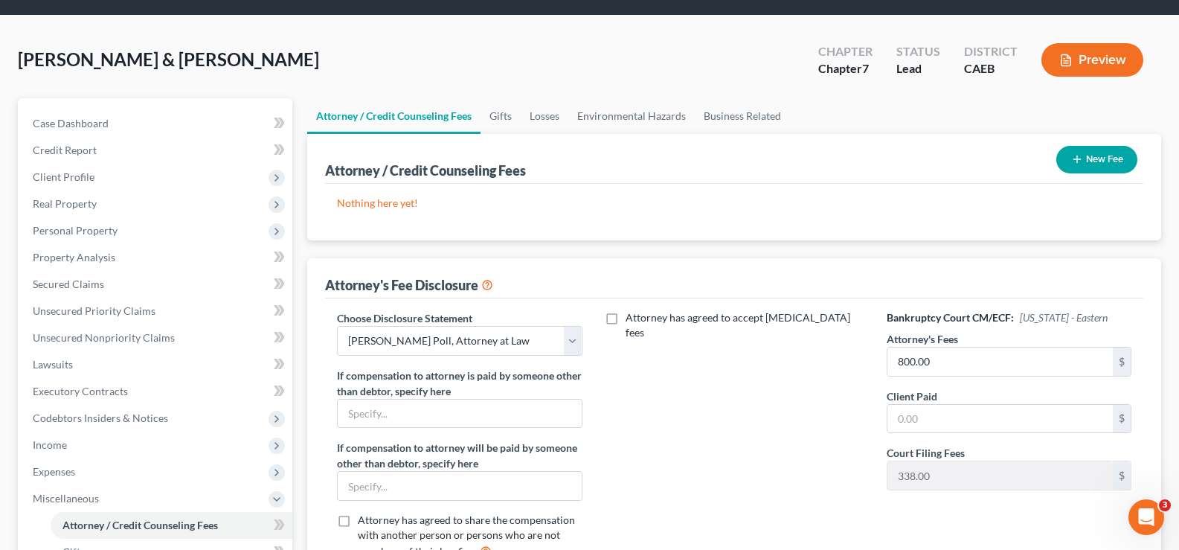
drag, startPoint x: 1181, startPoint y: 303, endPoint x: 1179, endPoint y: 426, distance: 123.5
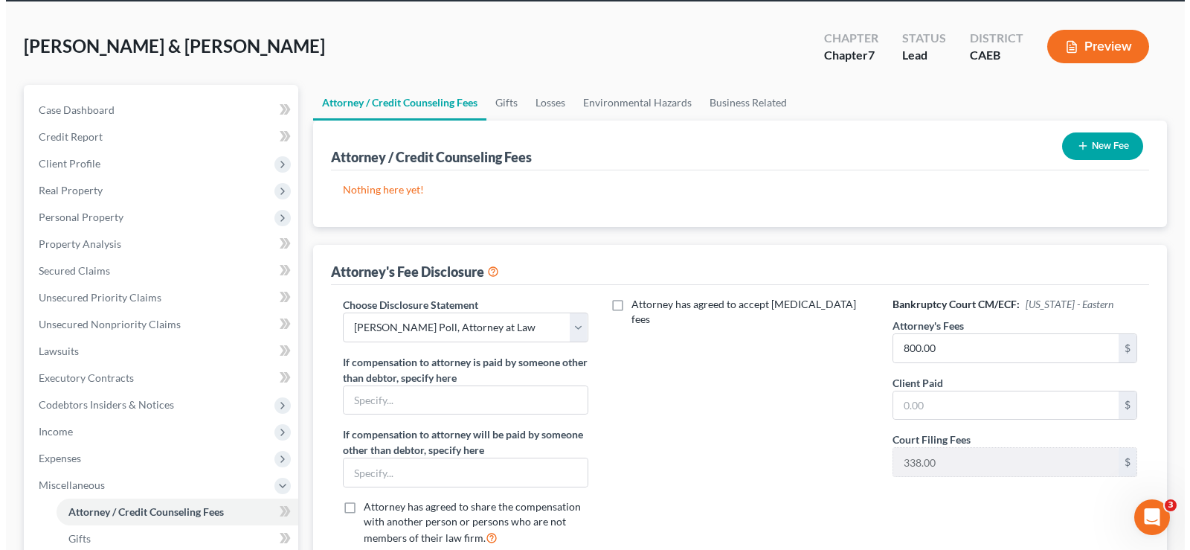
scroll to position [63, 0]
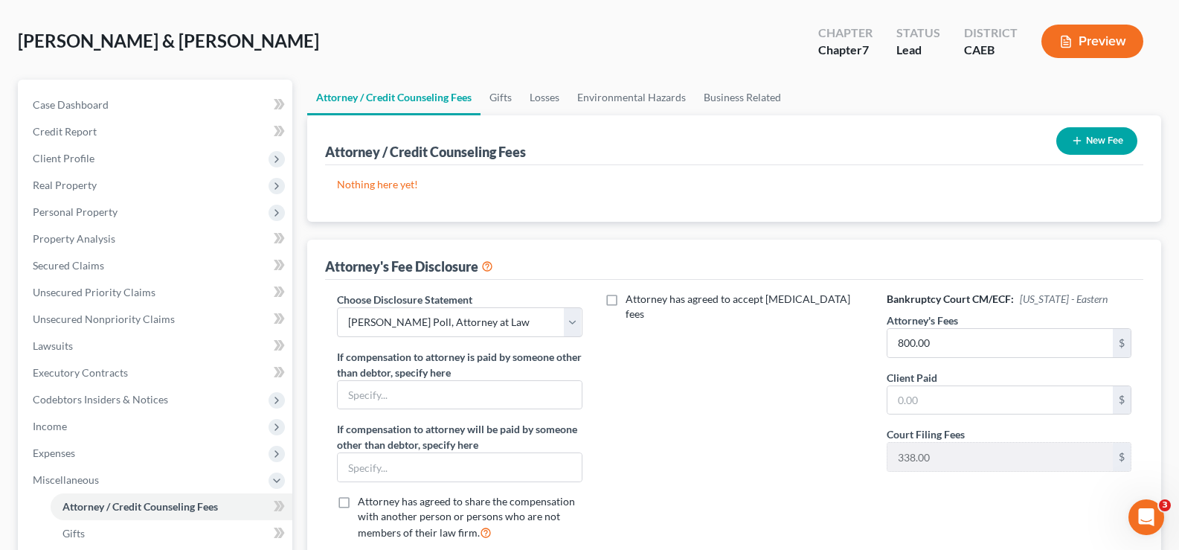
click at [1114, 42] on button "Preview" at bounding box center [1092, 41] width 102 height 33
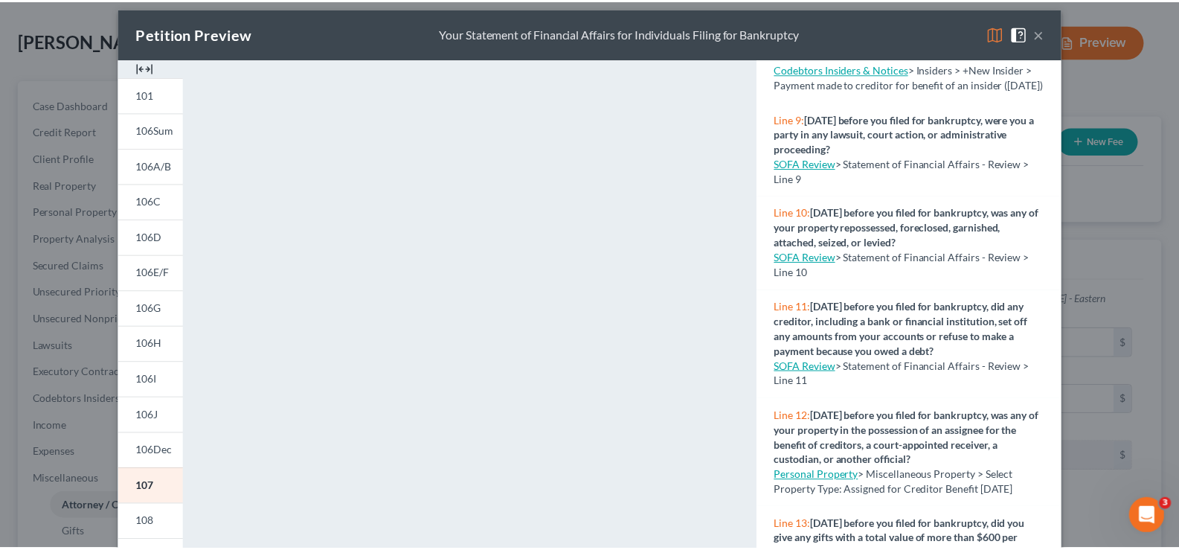
scroll to position [0, 0]
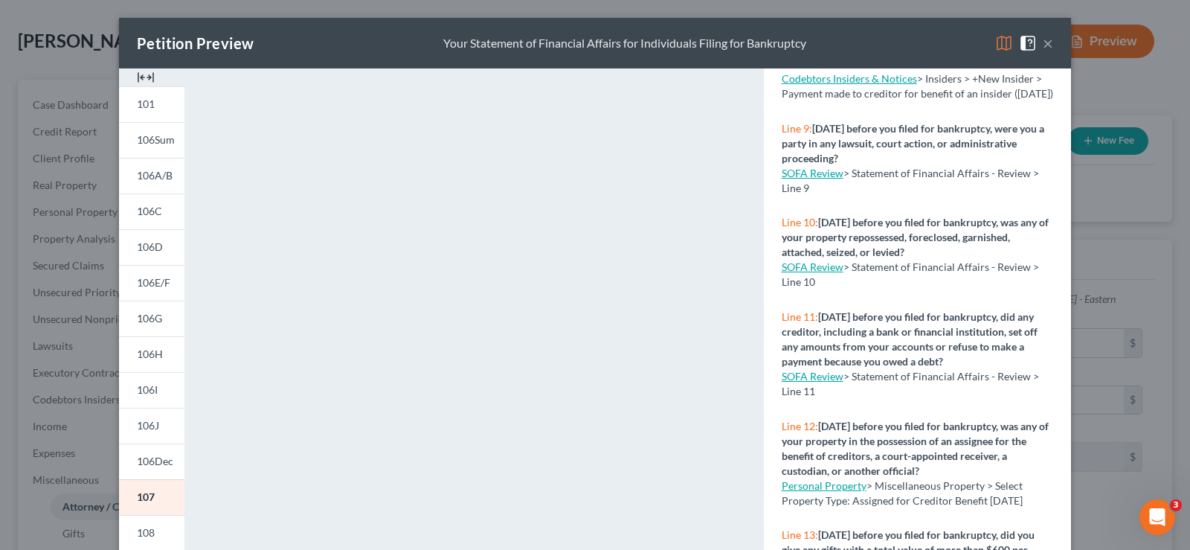
click at [1046, 43] on button "×" at bounding box center [1047, 43] width 10 height 18
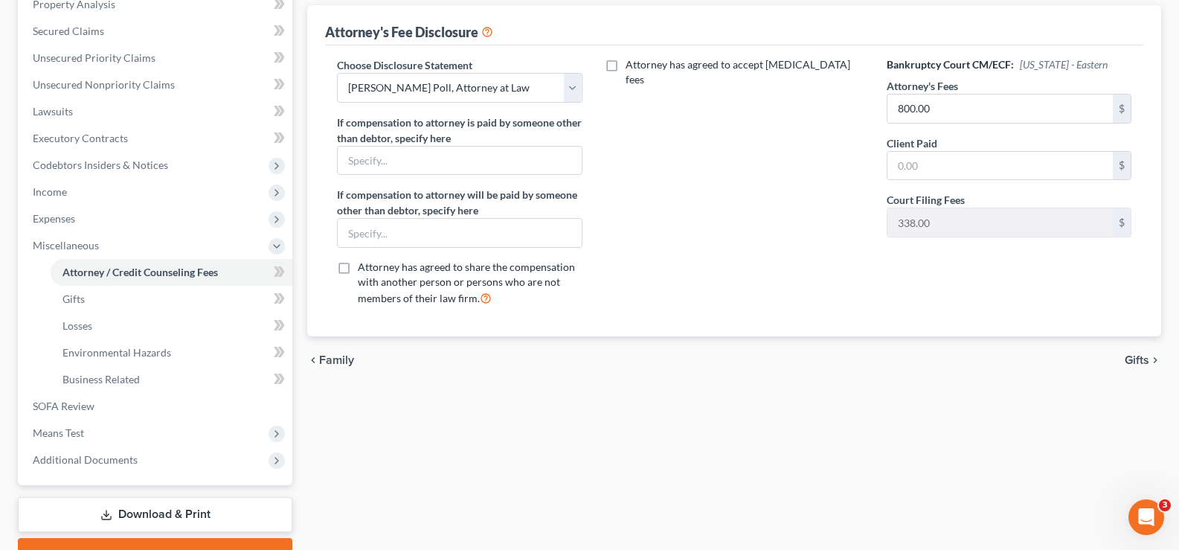
scroll to position [325, 0]
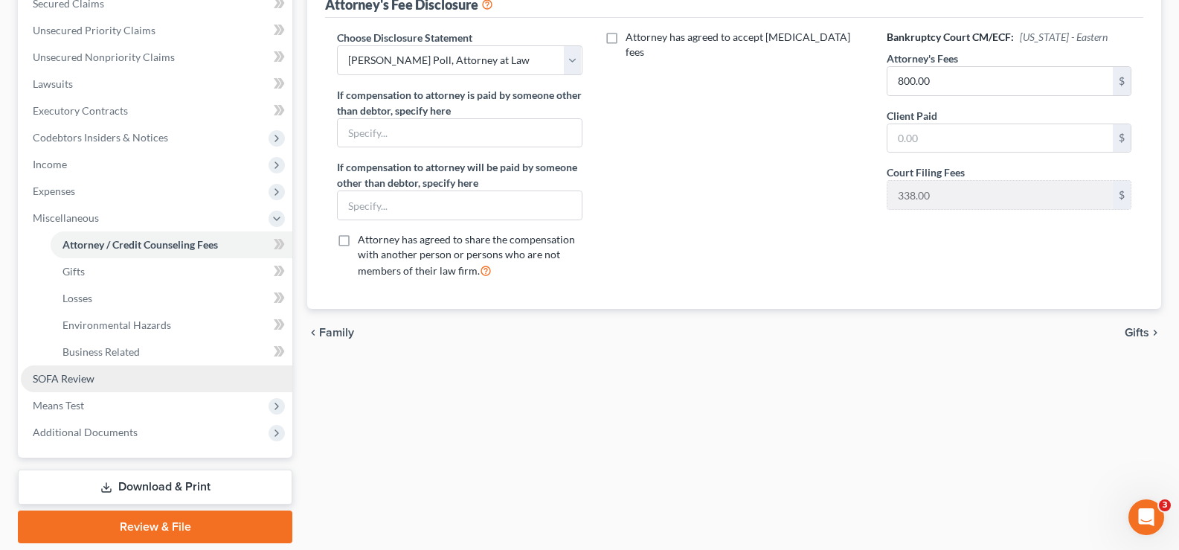
click at [39, 376] on span "SOFA Review" at bounding box center [64, 378] width 62 height 13
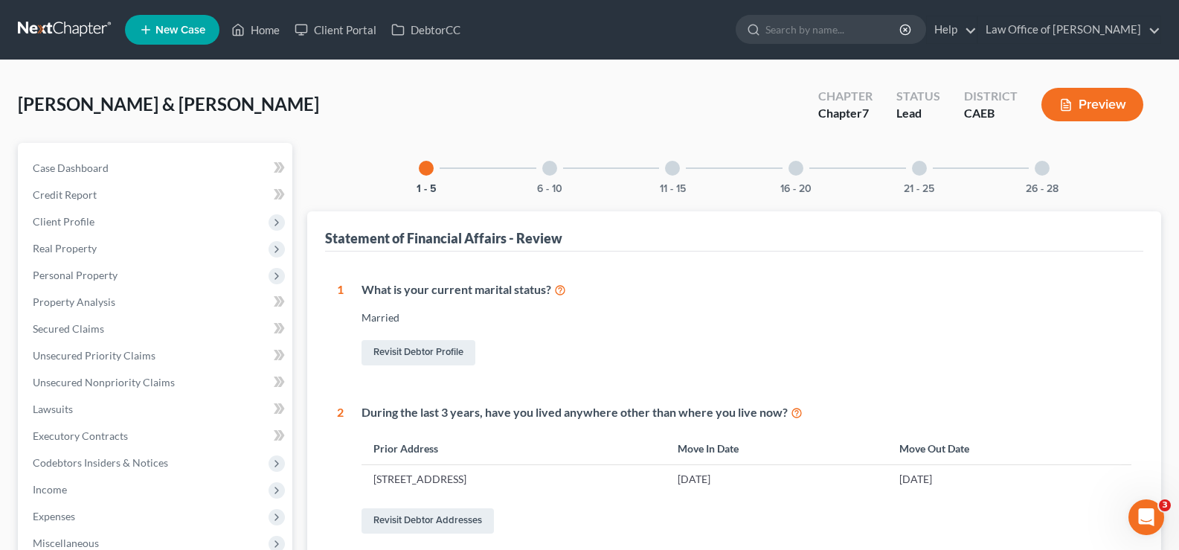
click at [799, 165] on div at bounding box center [795, 168] width 15 height 15
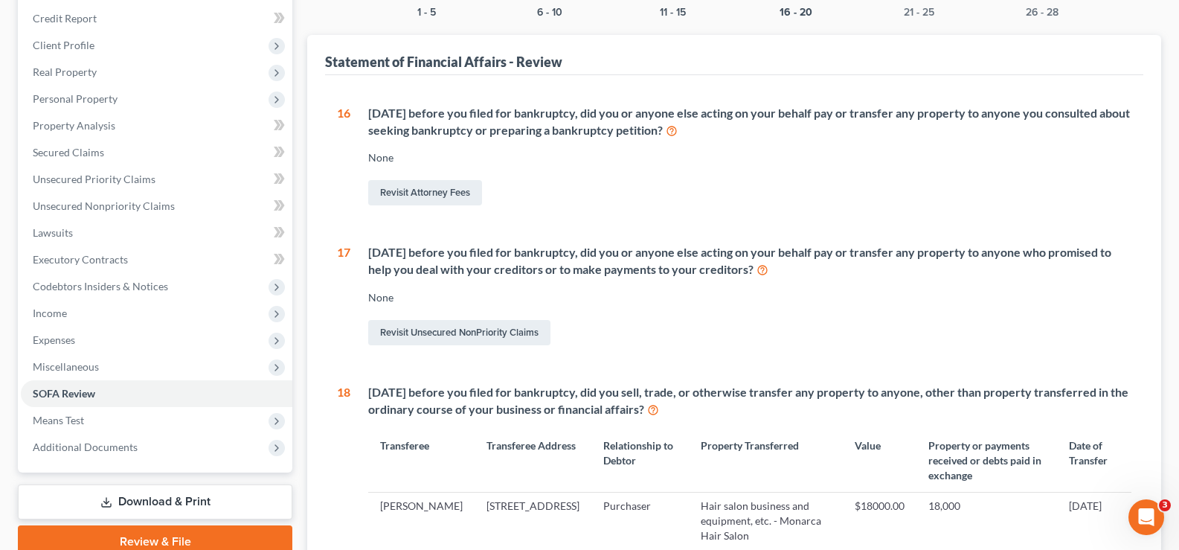
scroll to position [190, 0]
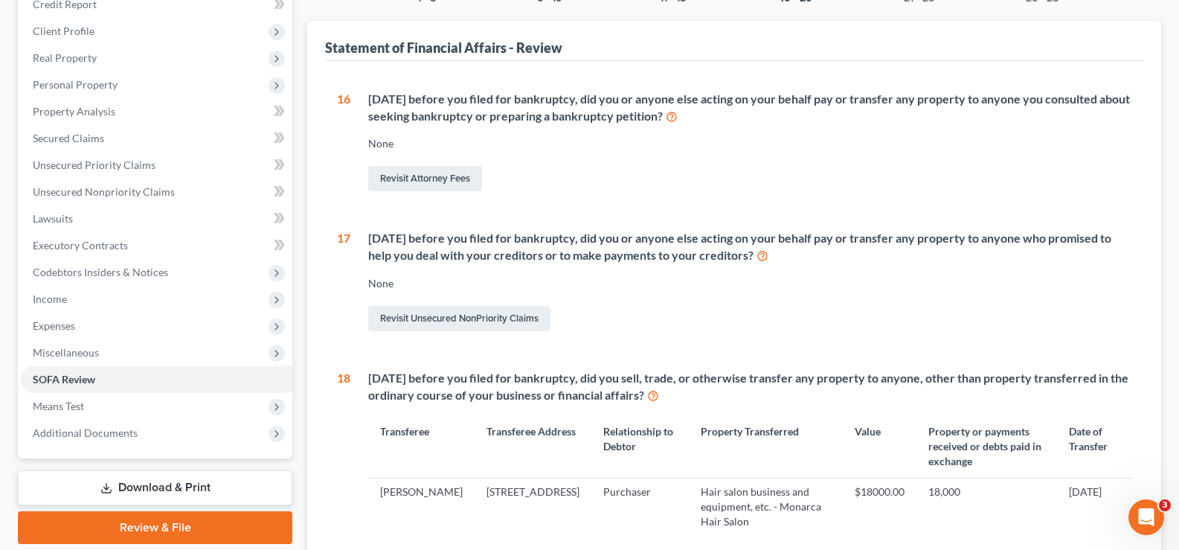
drag, startPoint x: 460, startPoint y: 112, endPoint x: 376, endPoint y: 140, distance: 89.1
click at [461, 112] on div "[DATE] before you filed for bankruptcy, did you or anyone else acting on your b…" at bounding box center [749, 108] width 763 height 34
click at [380, 144] on div "None" at bounding box center [749, 143] width 763 height 15
click at [416, 144] on div "None" at bounding box center [749, 143] width 763 height 15
click at [410, 174] on link "Revisit Attorney Fees" at bounding box center [425, 178] width 114 height 25
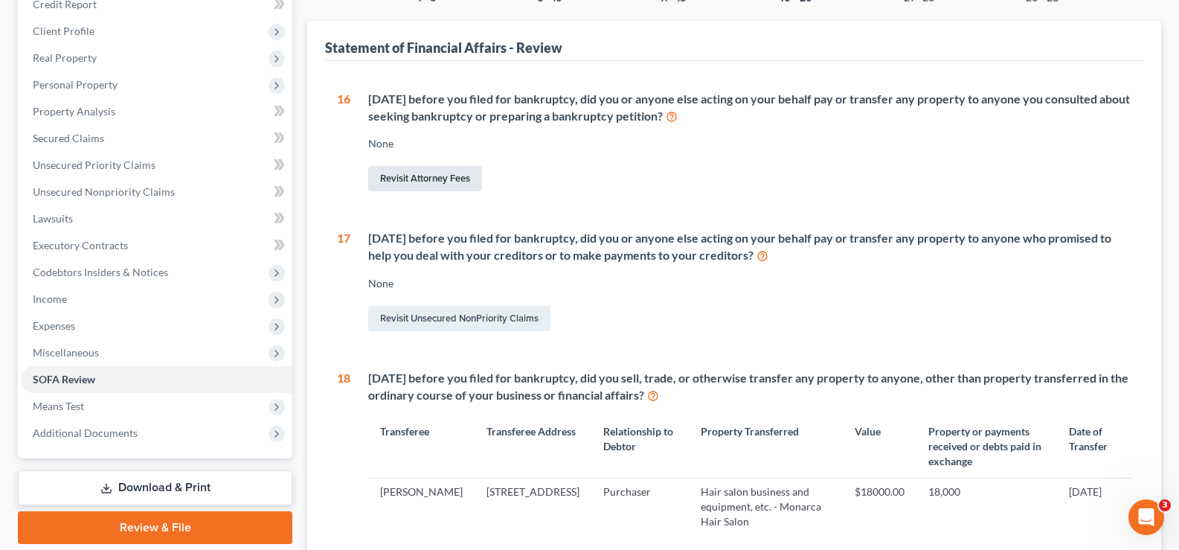
select select "0"
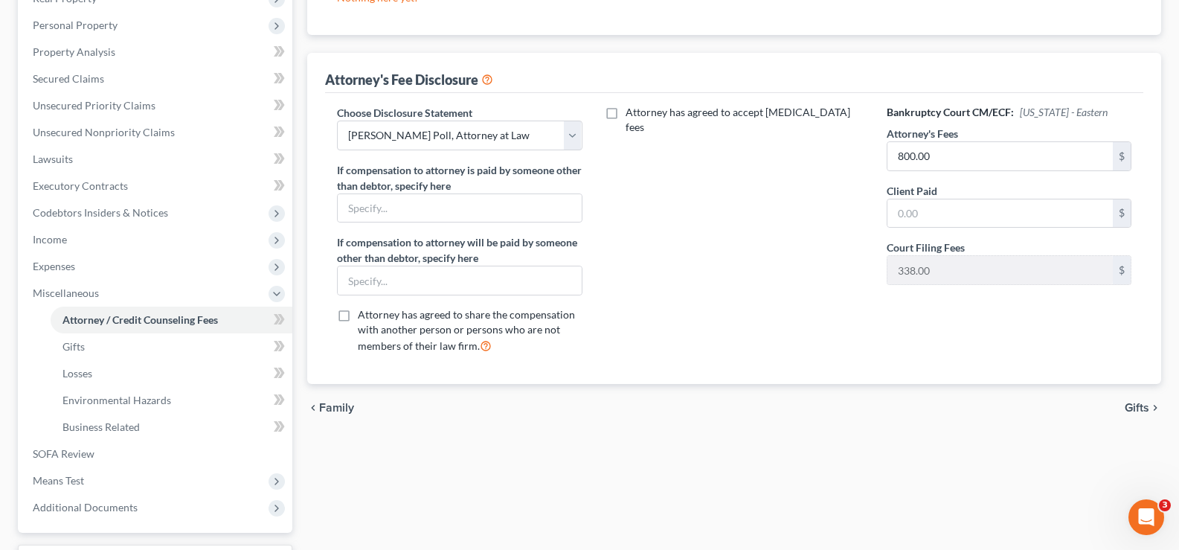
scroll to position [251, 0]
click at [97, 312] on span "Attorney / Credit Counseling Fees" at bounding box center [139, 318] width 155 height 13
click at [69, 451] on span "SOFA Review" at bounding box center [64, 451] width 62 height 13
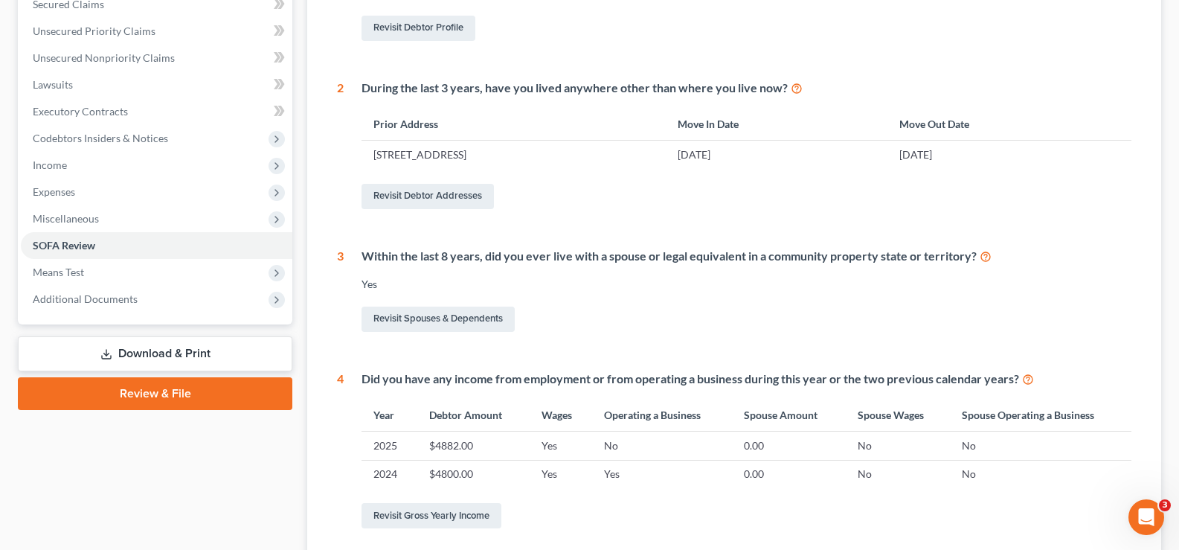
scroll to position [328, 0]
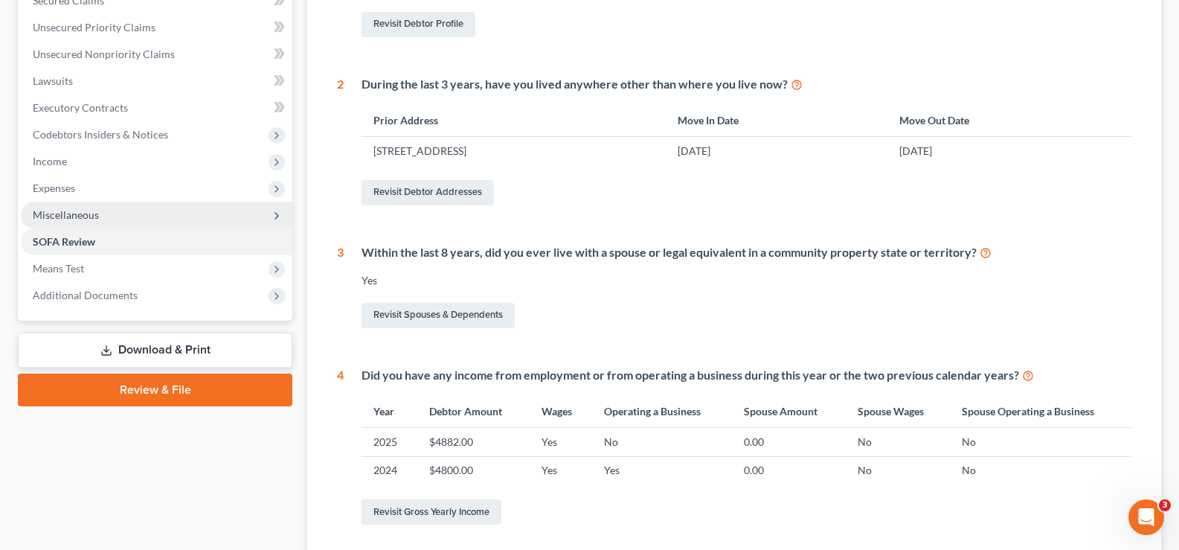
click at [87, 213] on span "Miscellaneous" at bounding box center [66, 214] width 66 height 13
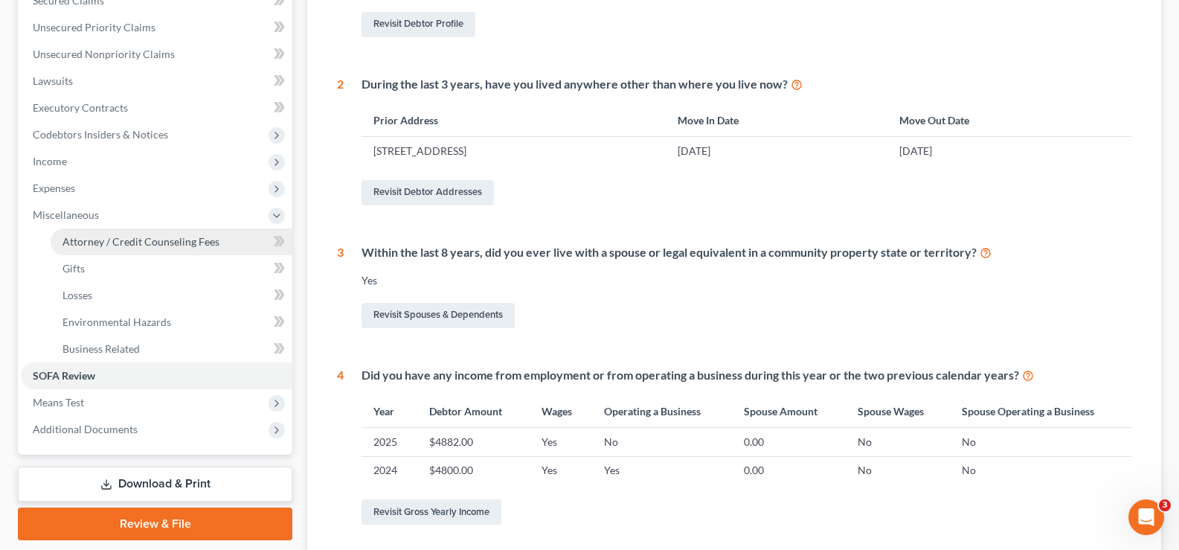
click at [123, 239] on span "Attorney / Credit Counseling Fees" at bounding box center [140, 241] width 157 height 13
select select "0"
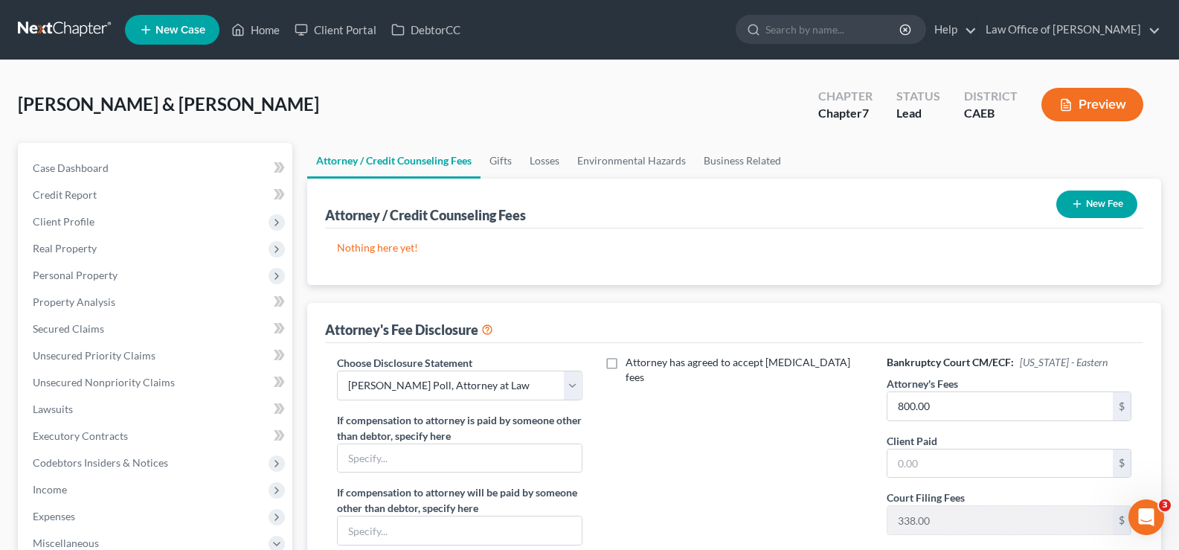
click at [625, 361] on label "Attorney has agreed to accept [MEDICAL_DATA] fees" at bounding box center [744, 370] width 239 height 30
click at [631, 361] on input "Attorney has agreed to accept [MEDICAL_DATA] fees" at bounding box center [636, 360] width 10 height 10
checkbox input "true"
click at [635, 397] on input "text" at bounding box center [725, 411] width 225 height 28
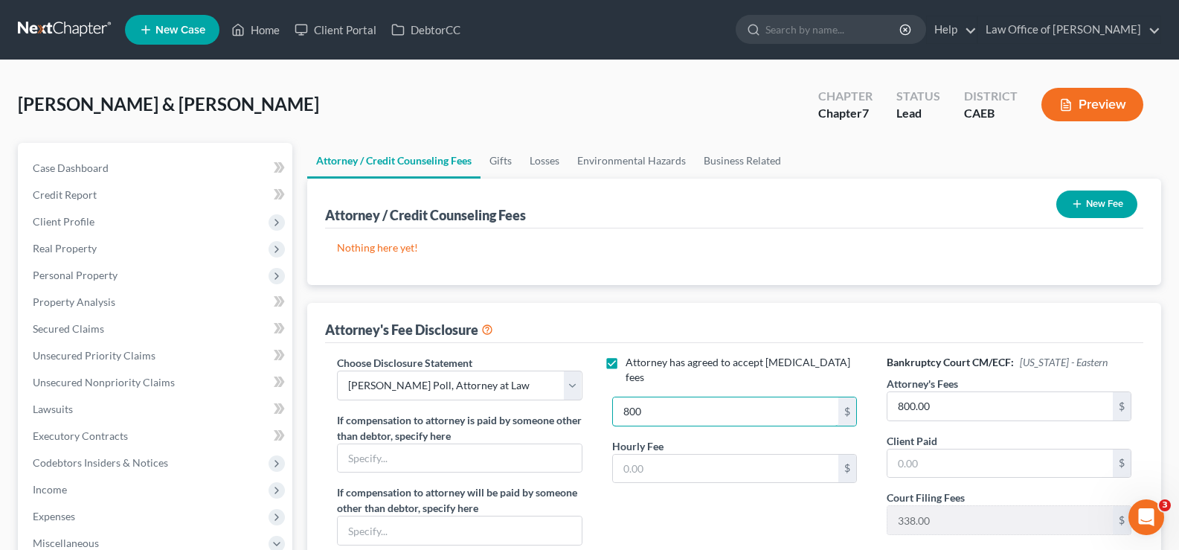
type input "800"
click at [732, 484] on div "Attorney has agreed to accept [MEDICAL_DATA] fees 800 $ Hourly Fee $" at bounding box center [734, 485] width 274 height 261
click at [1067, 108] on line "button" at bounding box center [1065, 108] width 4 height 0
drag, startPoint x: 1181, startPoint y: 280, endPoint x: 1181, endPoint y: 393, distance: 113.0
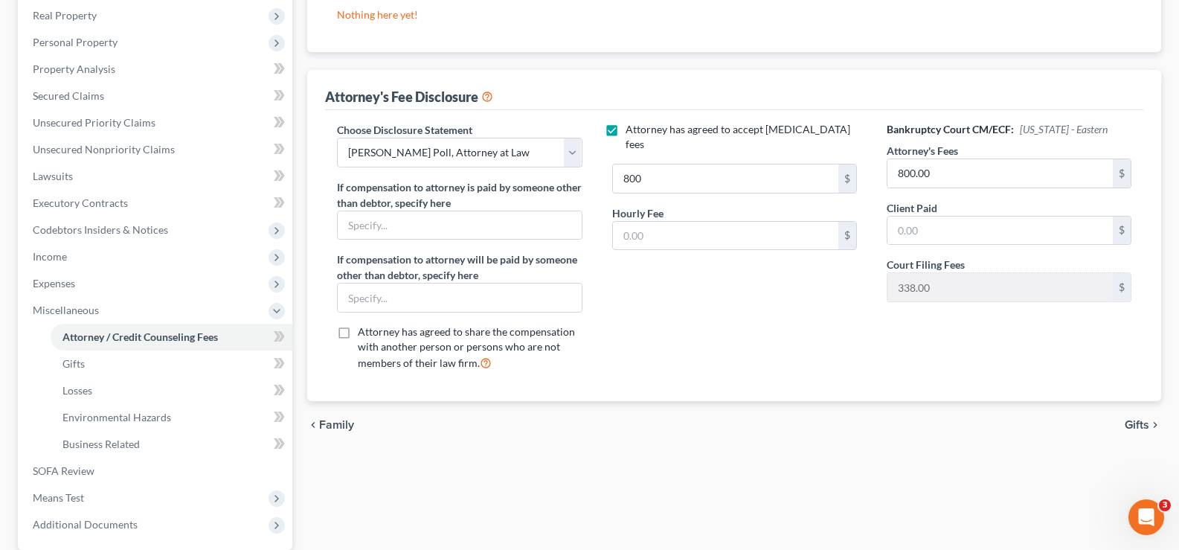
scroll to position [180, 0]
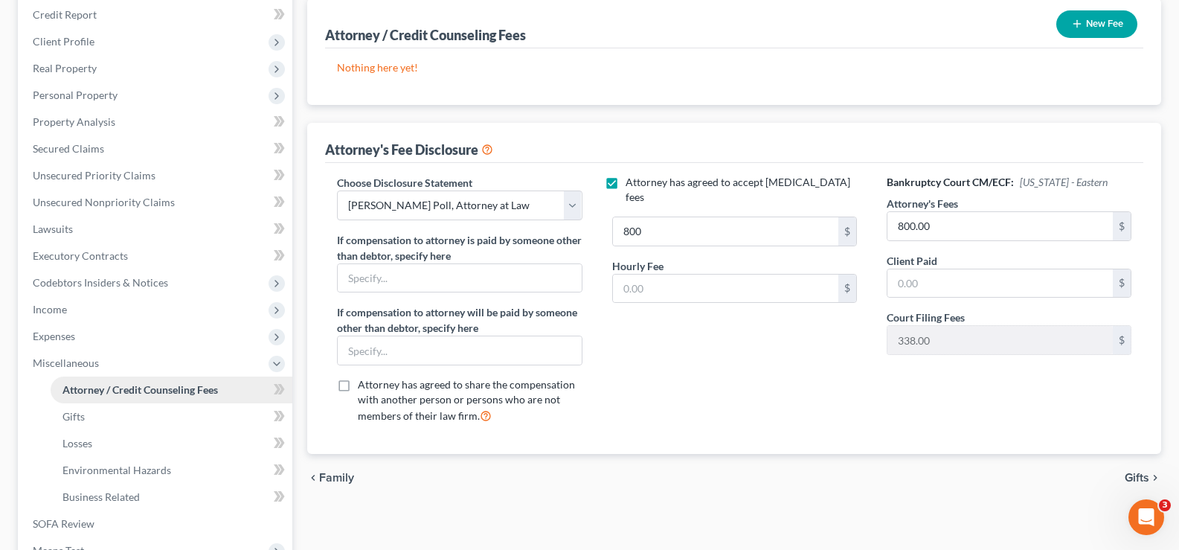
click at [182, 381] on link "Attorney / Credit Counseling Fees" at bounding box center [172, 389] width 242 height 27
click at [96, 529] on link "SOFA Review" at bounding box center [156, 523] width 271 height 27
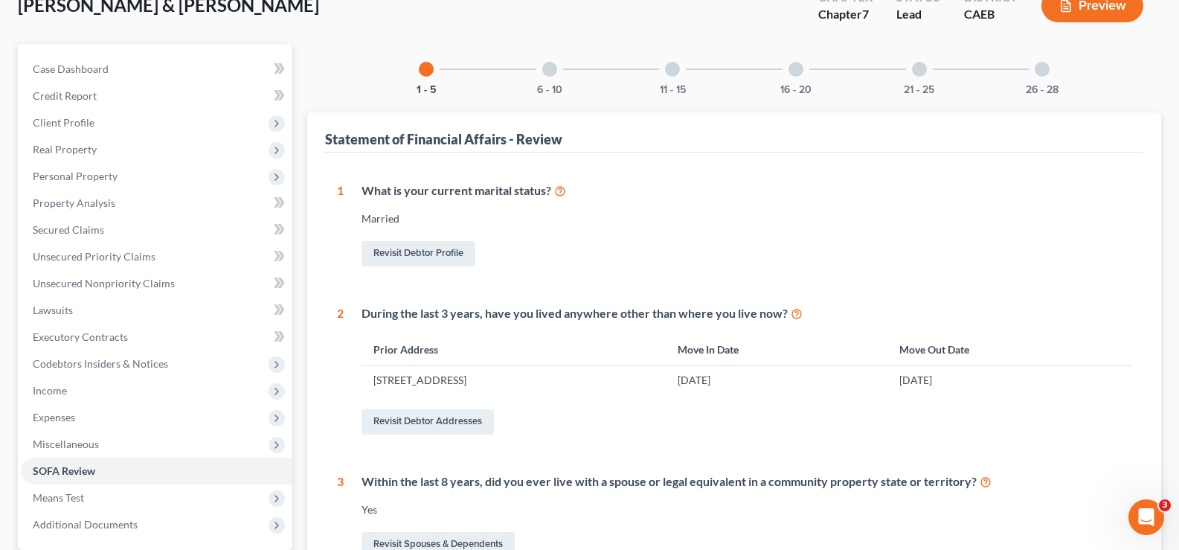
scroll to position [128, 0]
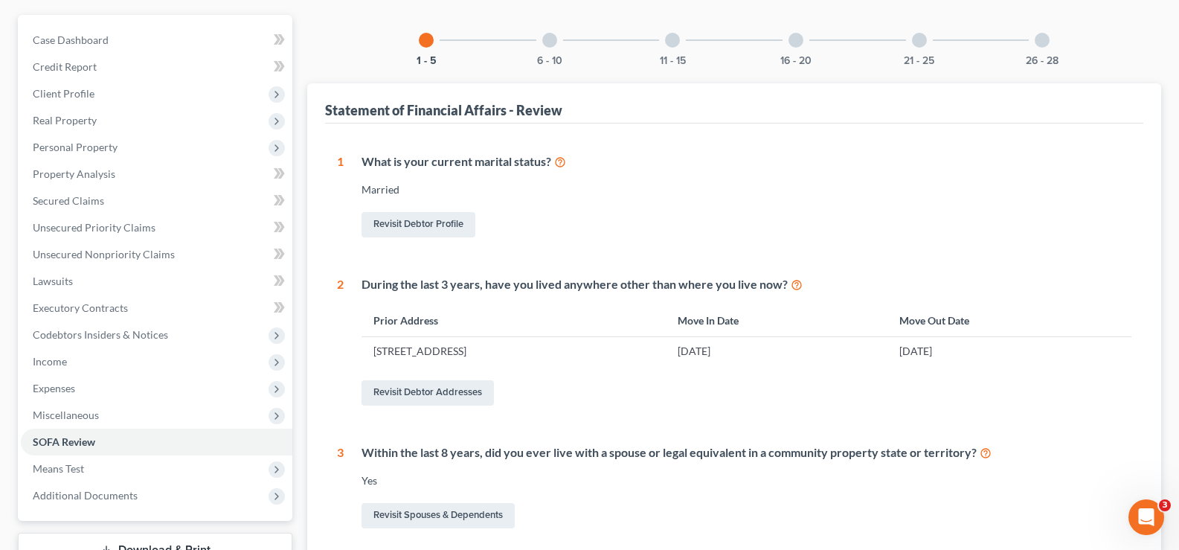
click at [791, 39] on div at bounding box center [795, 40] width 15 height 15
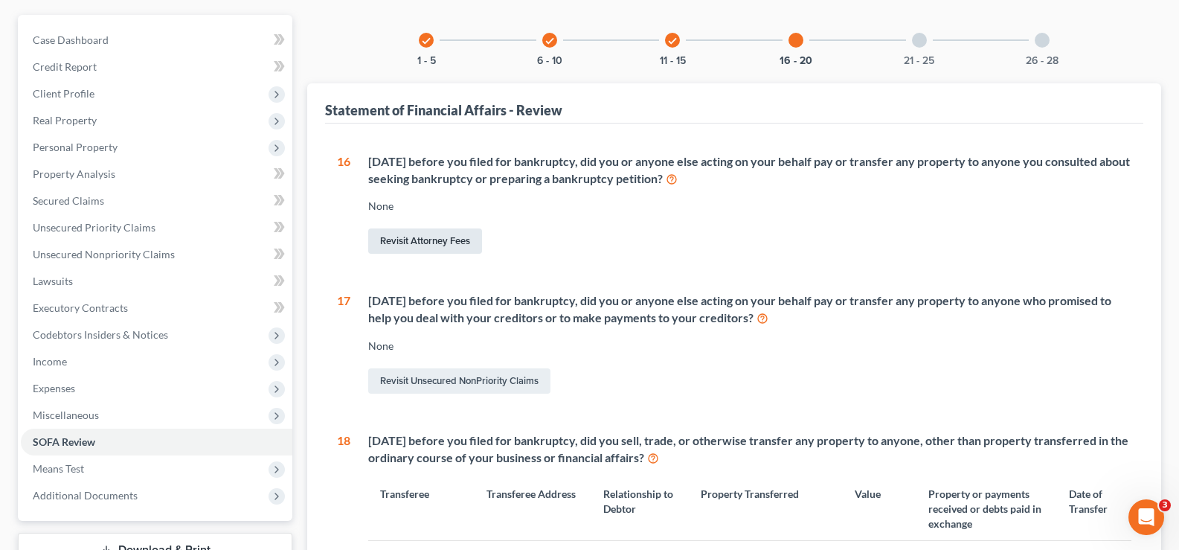
click at [434, 236] on link "Revisit Attorney Fees" at bounding box center [425, 240] width 114 height 25
select select "0"
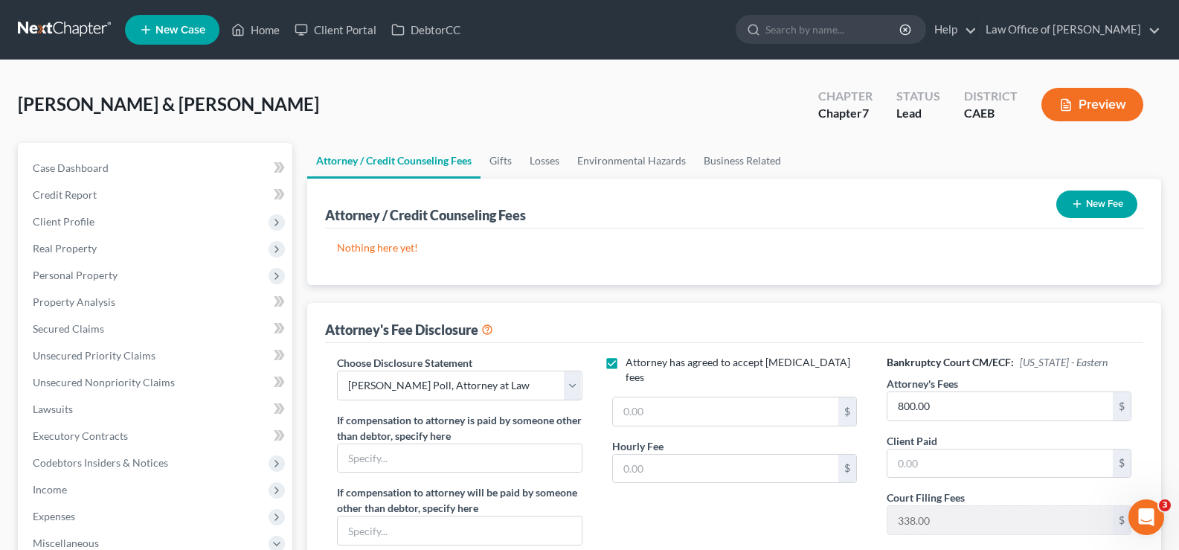
click at [1092, 203] on button "New Fee" at bounding box center [1096, 204] width 81 height 28
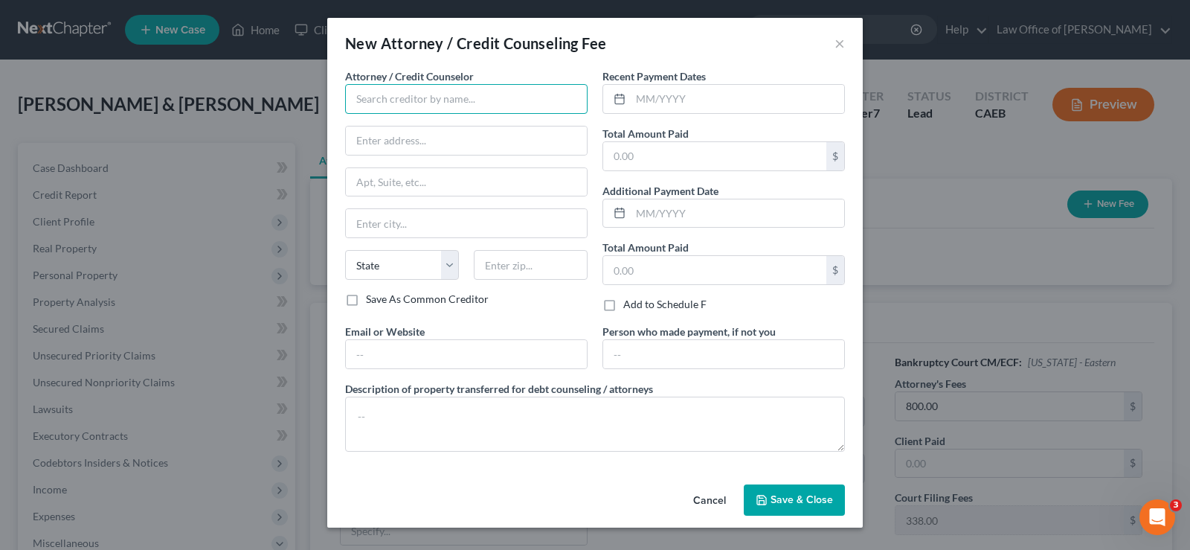
click at [461, 101] on input "text" at bounding box center [466, 99] width 242 height 30
type input "[PERSON_NAME]"
type input "2013 16th St"
type input "[GEOGRAPHIC_DATA]"
select select "4"
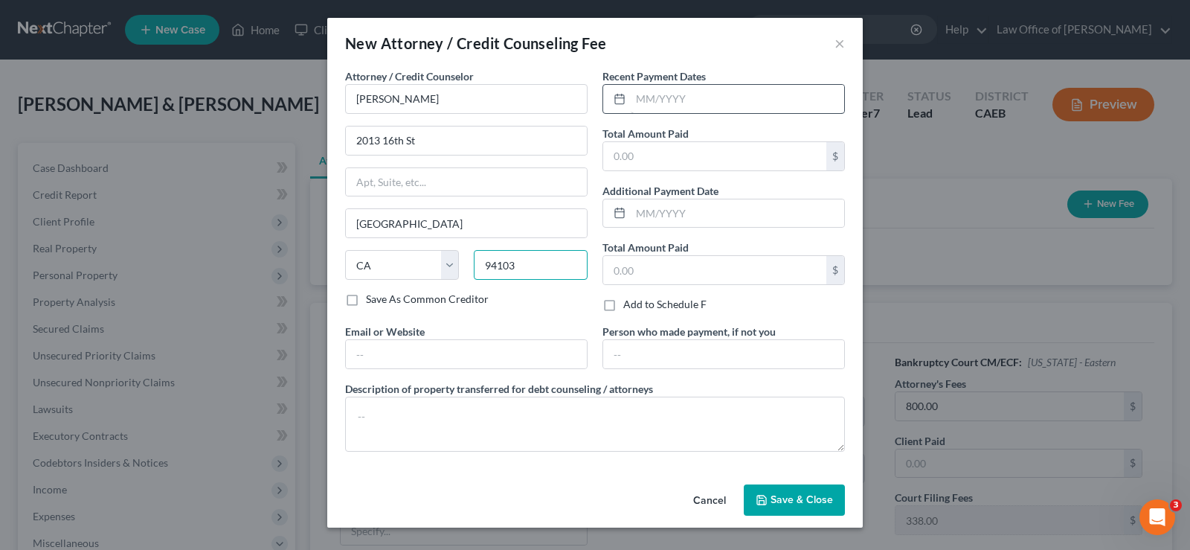
type input "94103"
click at [647, 95] on input "text" at bounding box center [737, 99] width 213 height 28
type input "[DATE]"
click at [706, 162] on input "text" at bounding box center [714, 156] width 223 height 28
type input "338"
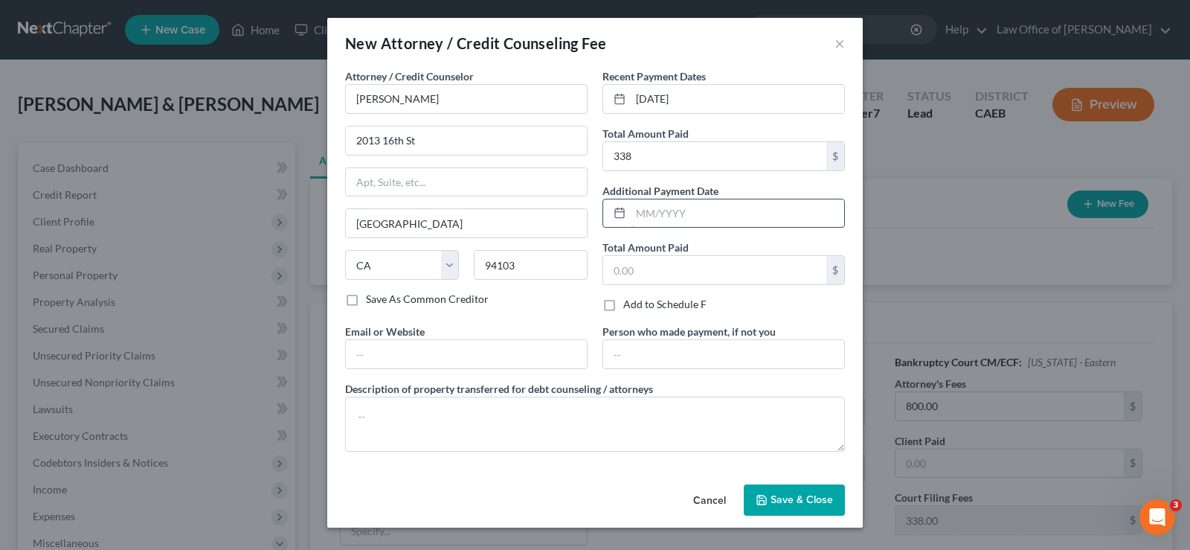
click at [700, 213] on input "text" at bounding box center [737, 213] width 213 height 28
click at [689, 271] on input "text" at bounding box center [714, 270] width 223 height 28
click at [506, 412] on textarea at bounding box center [595, 423] width 500 height 55
click at [482, 415] on textarea "Payment for Chapter 7 filinig fee." at bounding box center [595, 423] width 500 height 55
type textarea "Payment for Chapter 7 filiing fee."
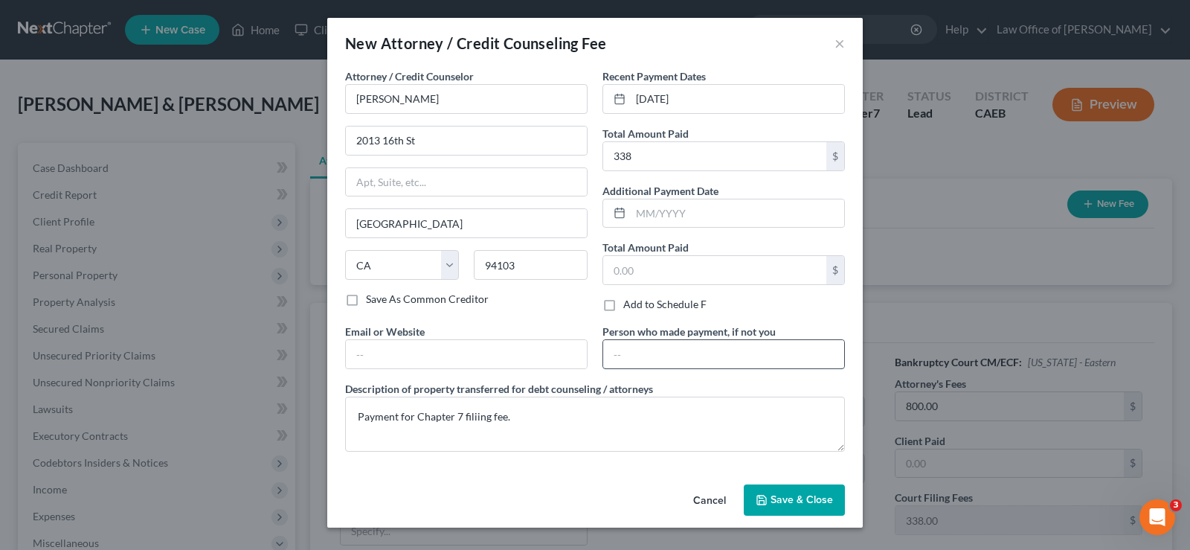
click at [652, 351] on input "text" at bounding box center [723, 354] width 241 height 28
click at [786, 502] on span "Save & Close" at bounding box center [801, 499] width 62 height 13
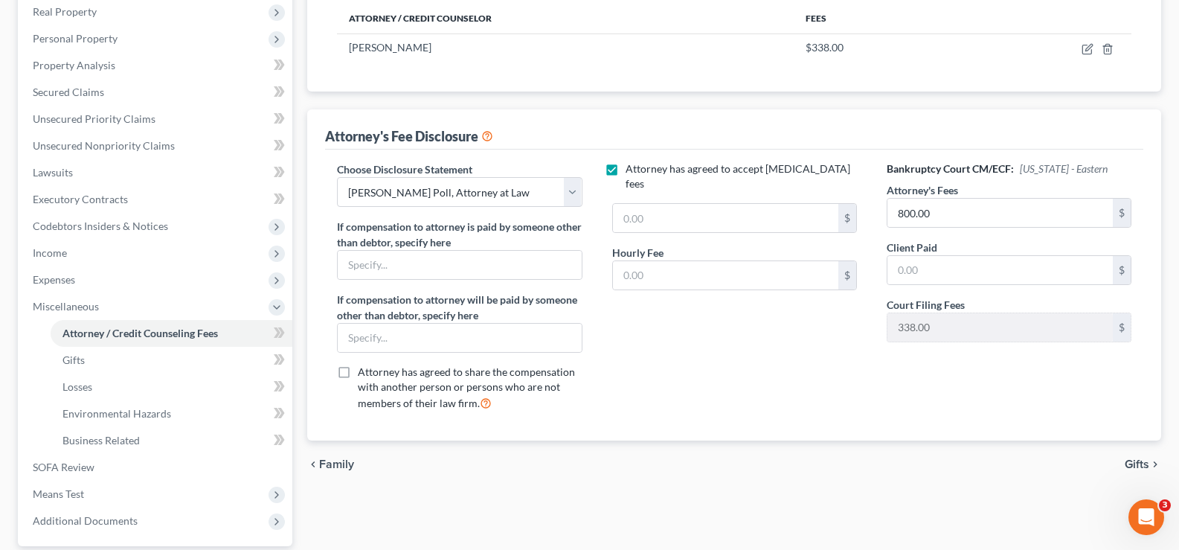
scroll to position [243, 0]
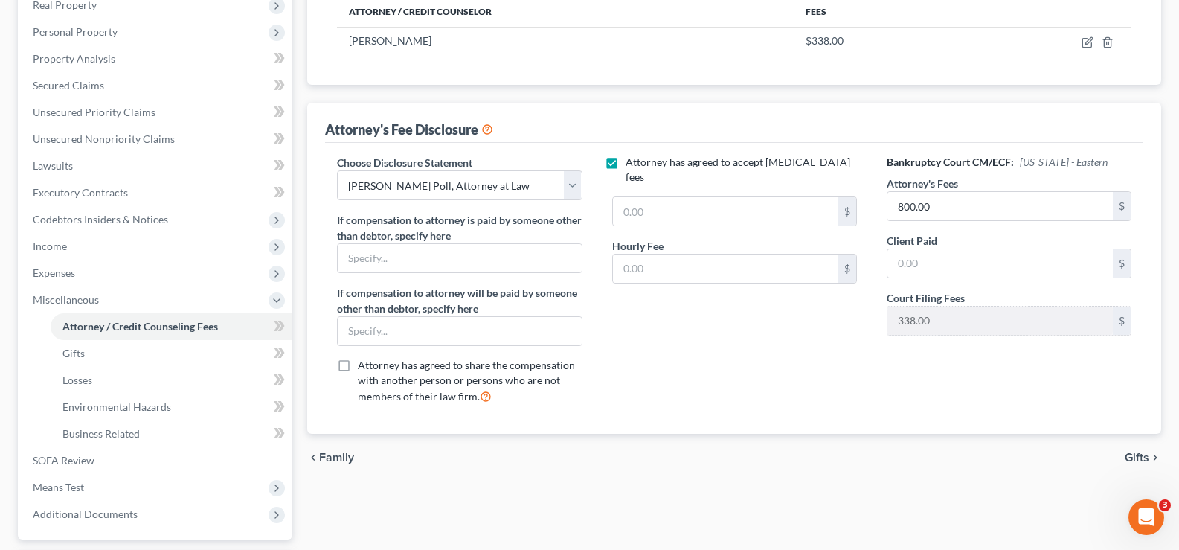
click at [625, 163] on label "Attorney has agreed to accept [MEDICAL_DATA] fees" at bounding box center [744, 170] width 239 height 30
click at [631, 163] on input "Attorney has agreed to accept [MEDICAL_DATA] fees" at bounding box center [636, 160] width 10 height 10
click at [625, 164] on label "Attorney has agreed to accept [MEDICAL_DATA] fees" at bounding box center [744, 170] width 239 height 30
click at [631, 164] on input "Attorney has agreed to accept [MEDICAL_DATA] fees" at bounding box center [636, 160] width 10 height 10
click at [625, 164] on label "Attorney has agreed to accept [MEDICAL_DATA] fees" at bounding box center [744, 170] width 239 height 30
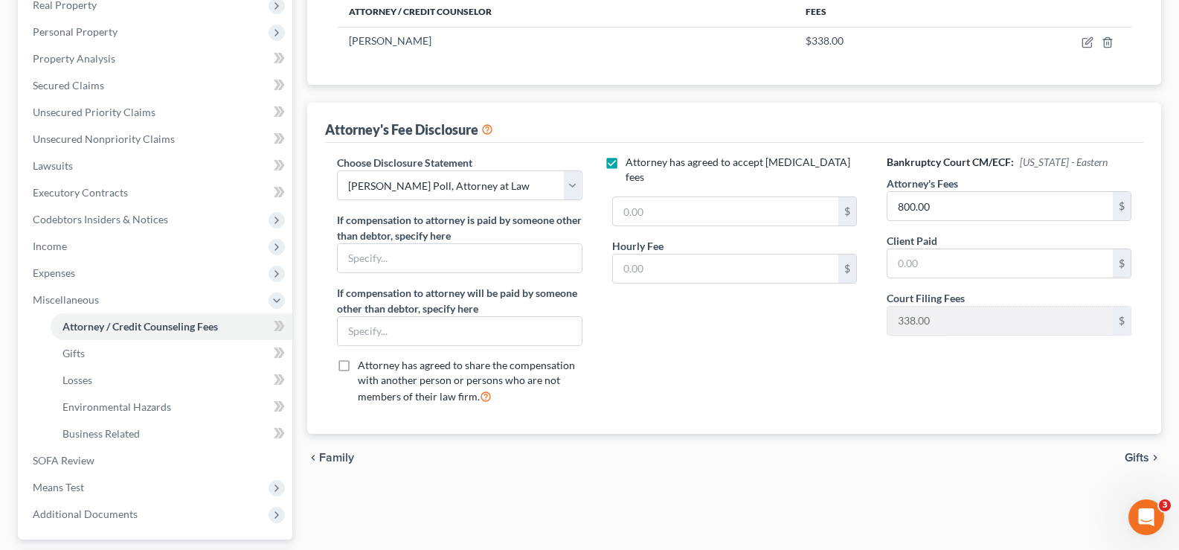
click at [631, 164] on input "Attorney has agreed to accept [MEDICAL_DATA] fees" at bounding box center [636, 160] width 10 height 10
checkbox input "false"
click at [904, 264] on input "text" at bounding box center [999, 263] width 225 height 28
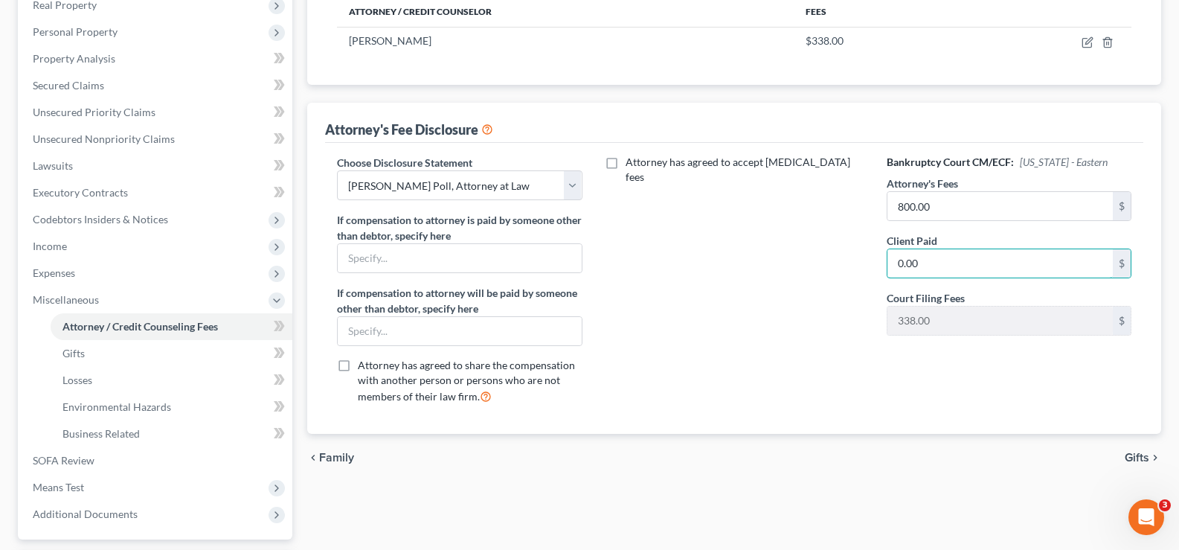
type input "0.00"
click at [948, 372] on div "Bankruptcy Court CM/ECF: [US_STATE] - Eastern Attorney's Fees 800.00 $ Client P…" at bounding box center [1008, 285] width 274 height 261
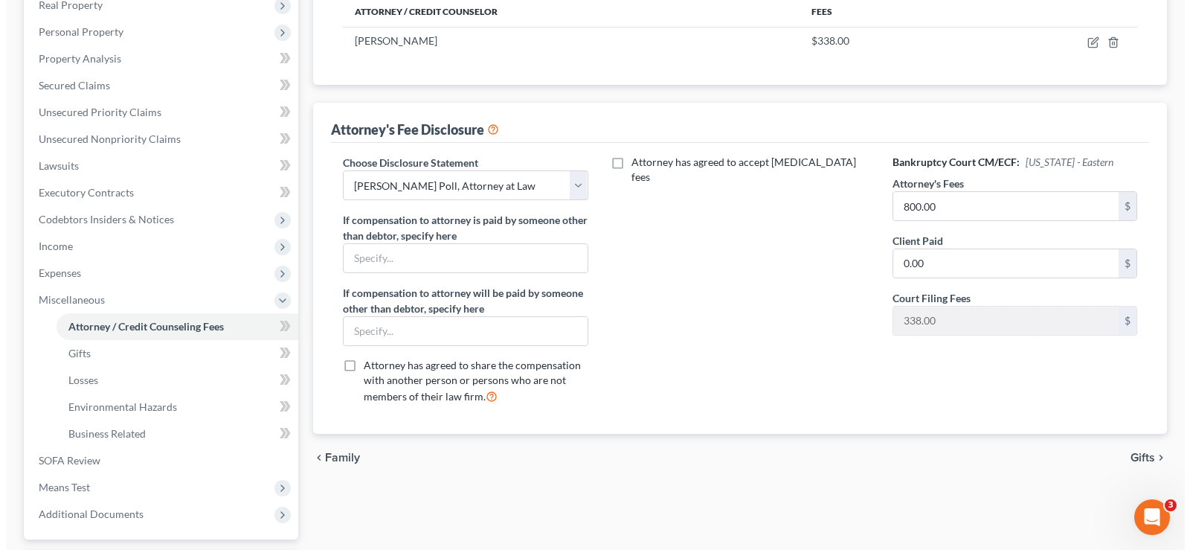
scroll to position [0, 0]
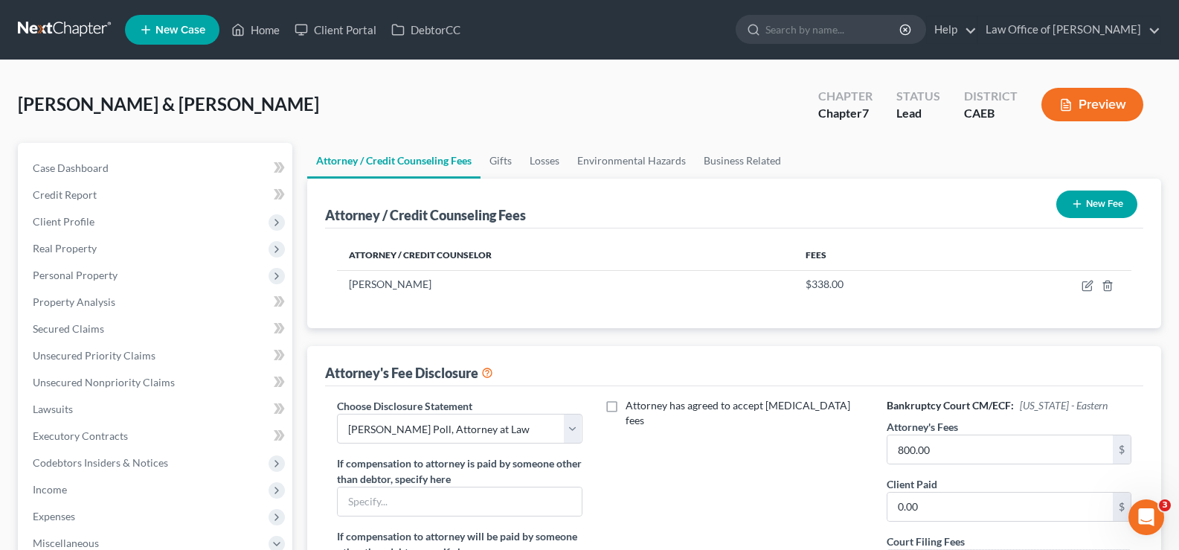
click at [1086, 111] on button "Preview" at bounding box center [1092, 104] width 102 height 33
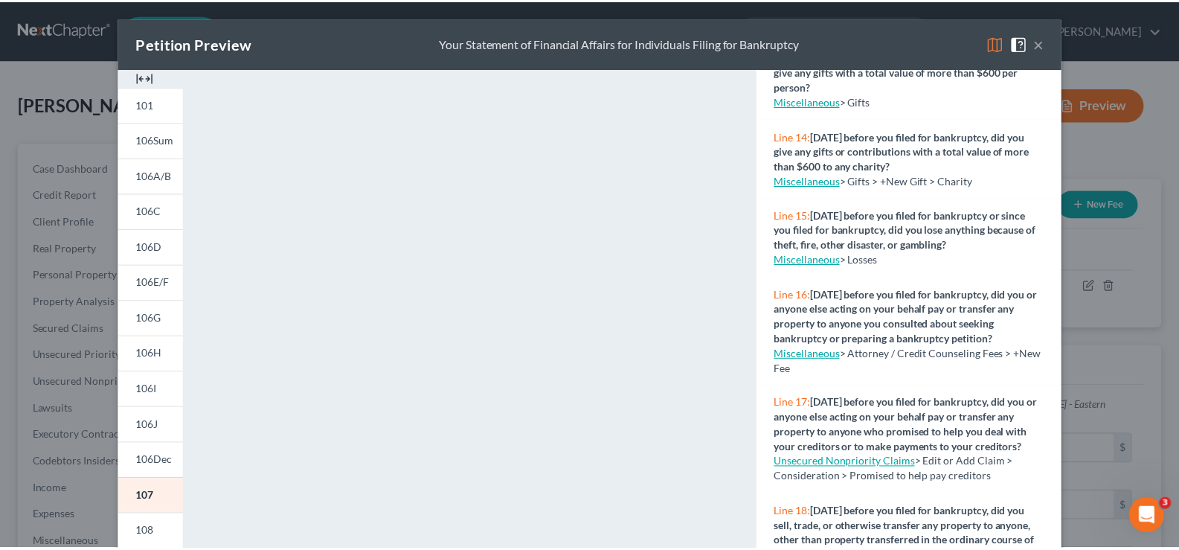
scroll to position [24, 0]
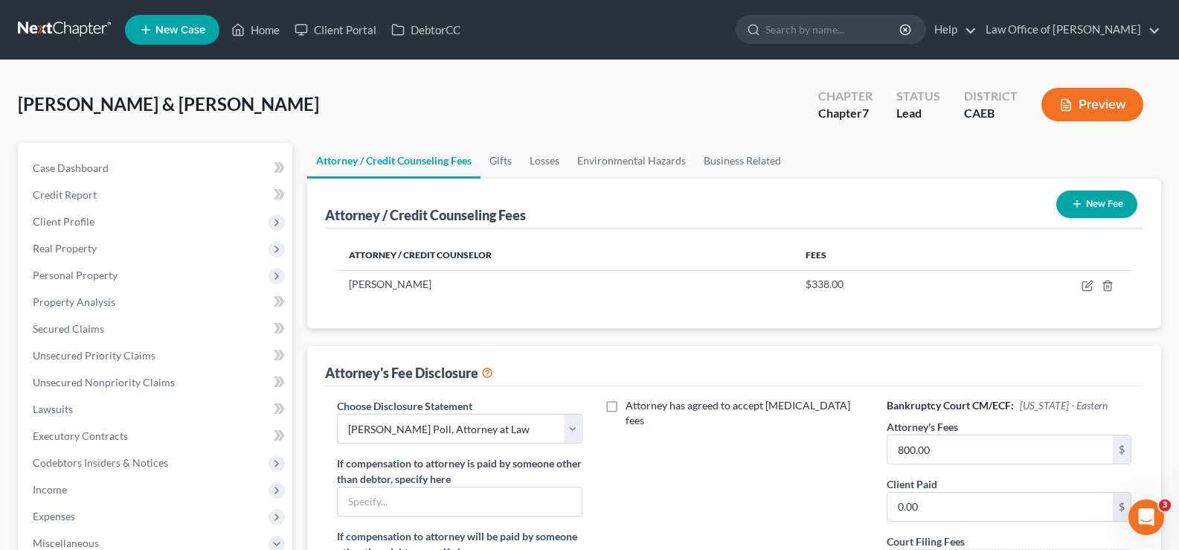
drag, startPoint x: 1179, startPoint y: 221, endPoint x: 1179, endPoint y: 257, distance: 35.7
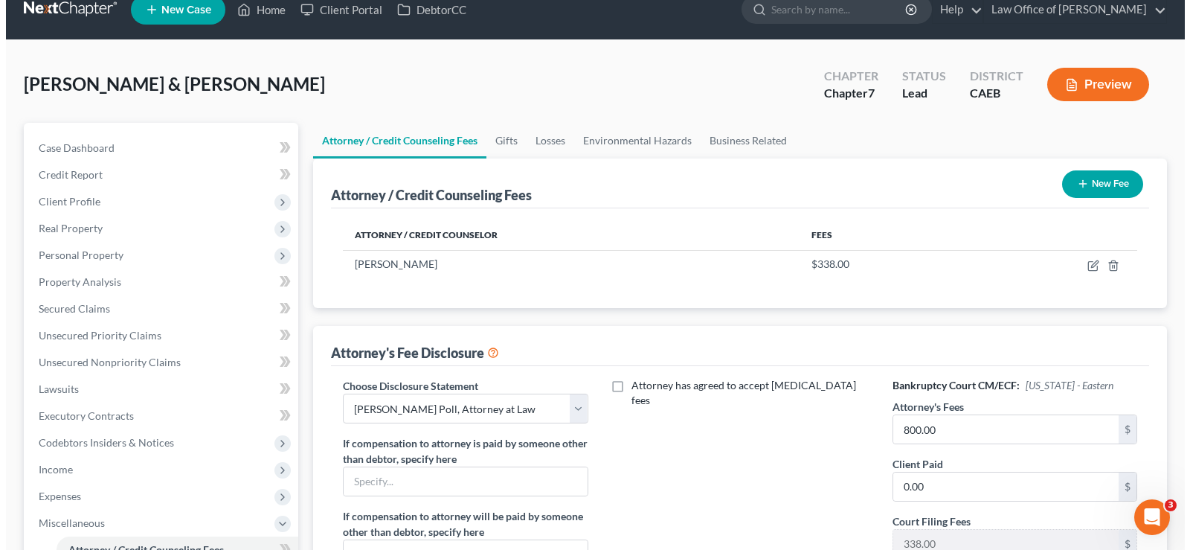
scroll to position [0, 0]
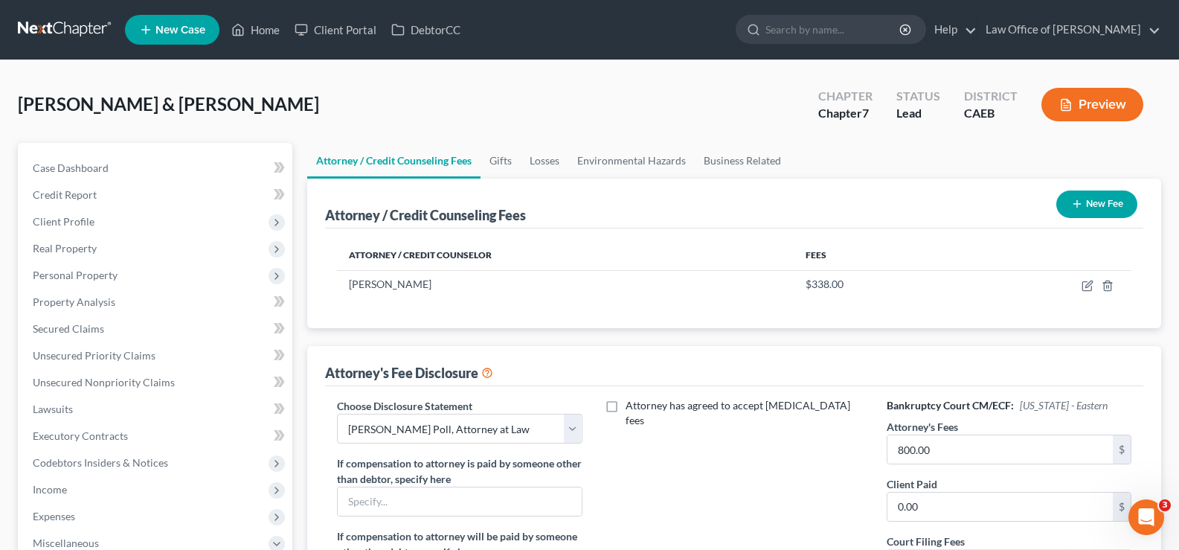
click at [1082, 105] on button "Preview" at bounding box center [1092, 104] width 102 height 33
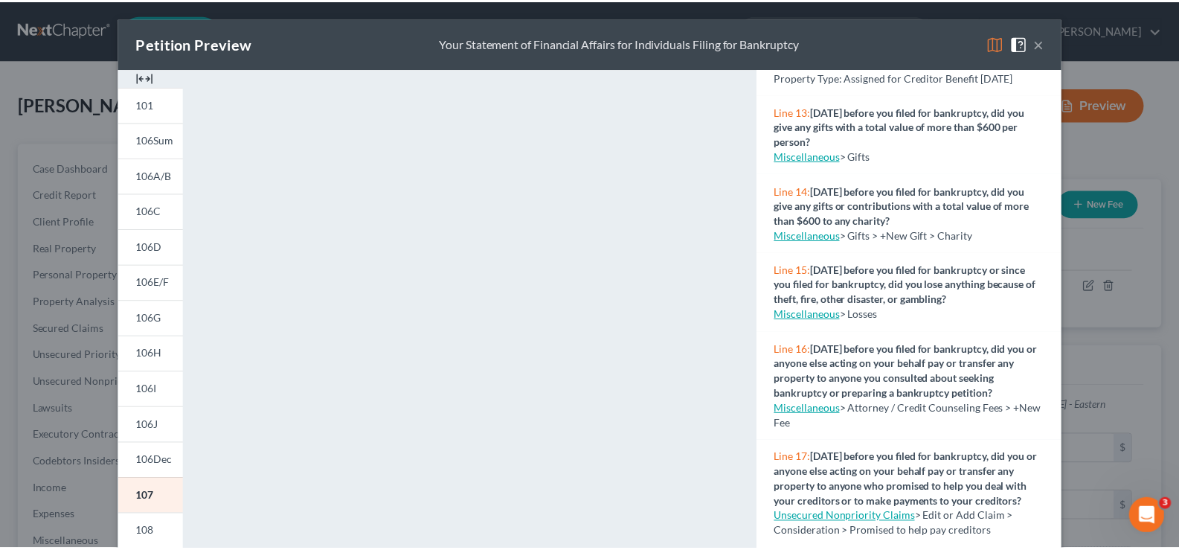
scroll to position [87, 0]
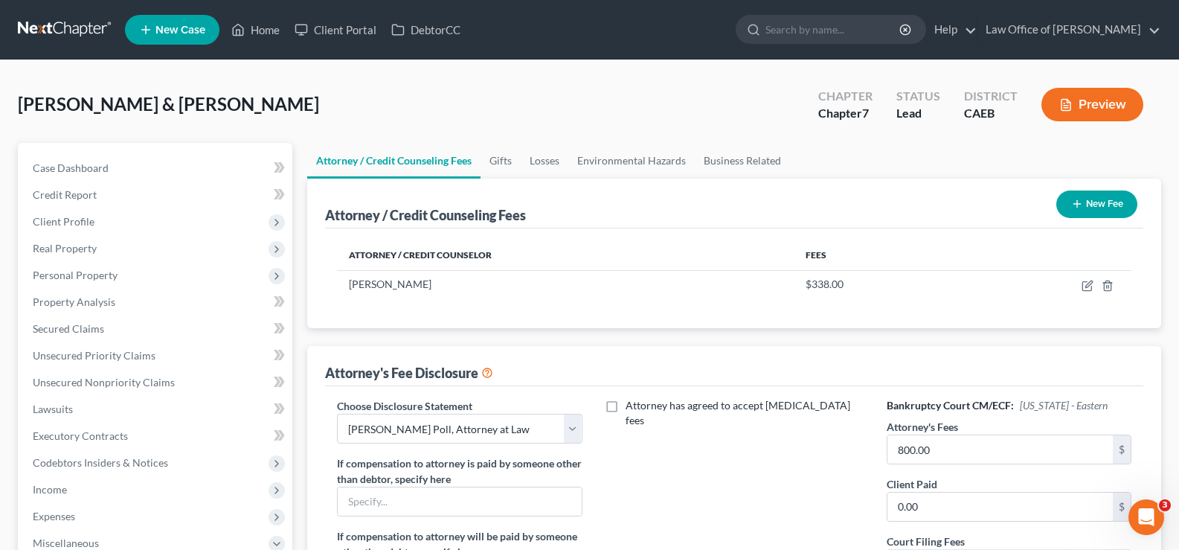
drag, startPoint x: 1182, startPoint y: 229, endPoint x: 1189, endPoint y: 351, distance: 122.2
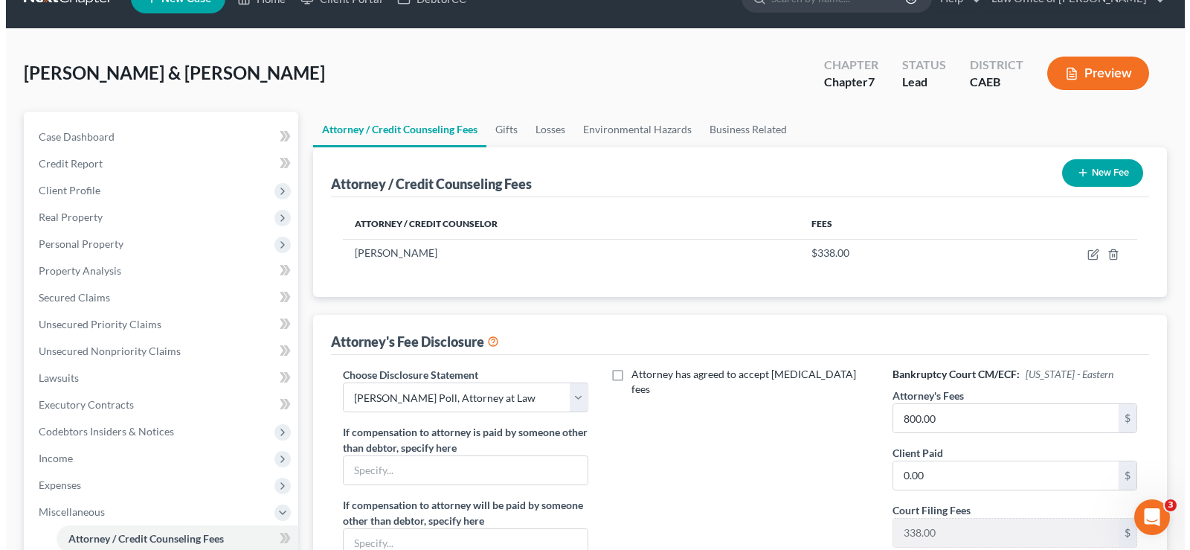
scroll to position [17, 0]
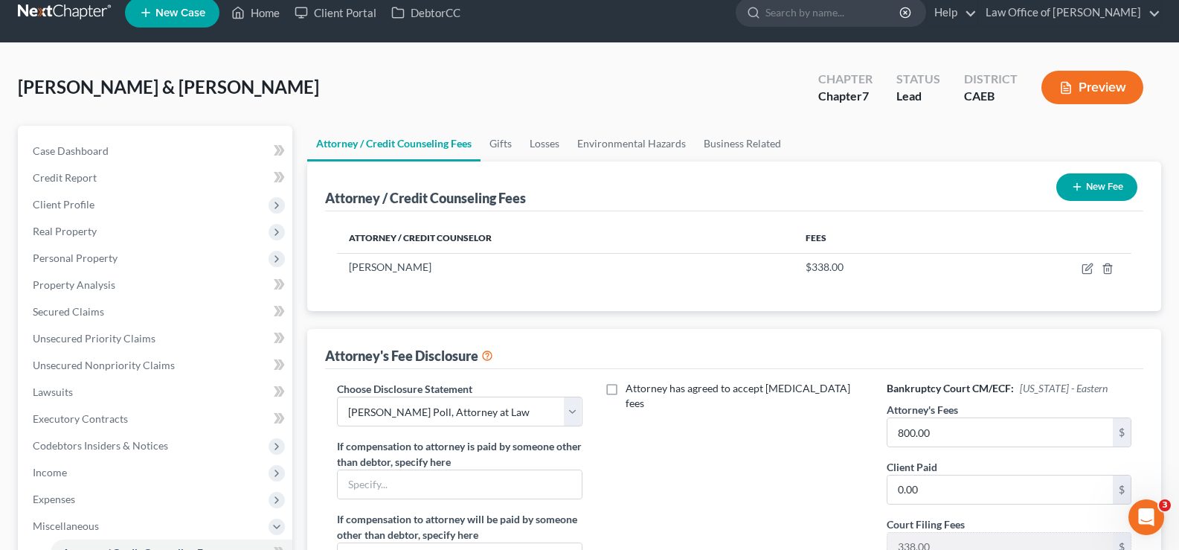
click at [1092, 90] on button "Preview" at bounding box center [1092, 87] width 102 height 33
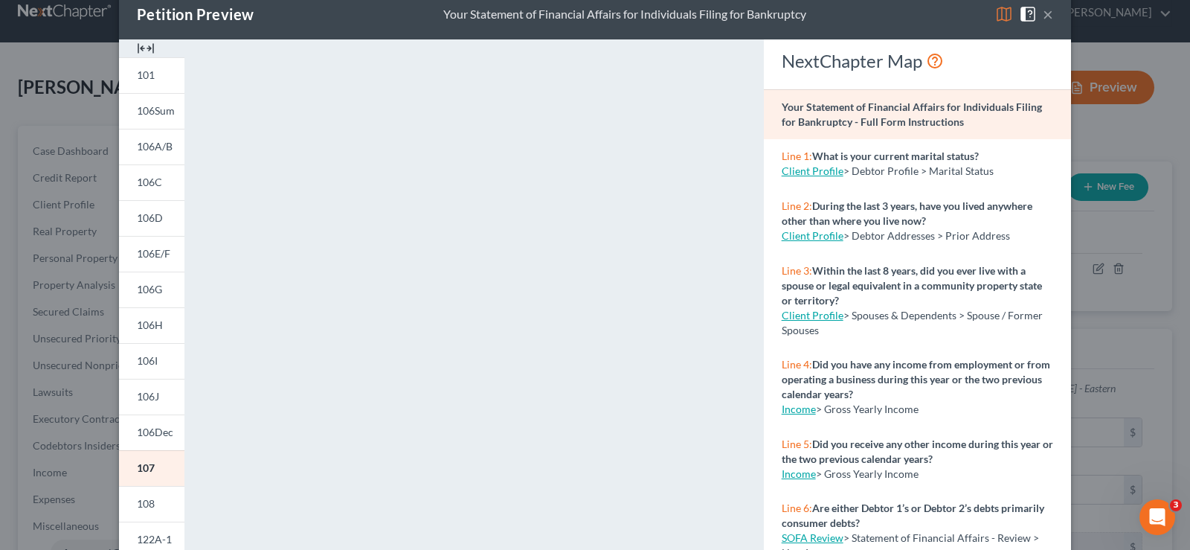
scroll to position [45, 0]
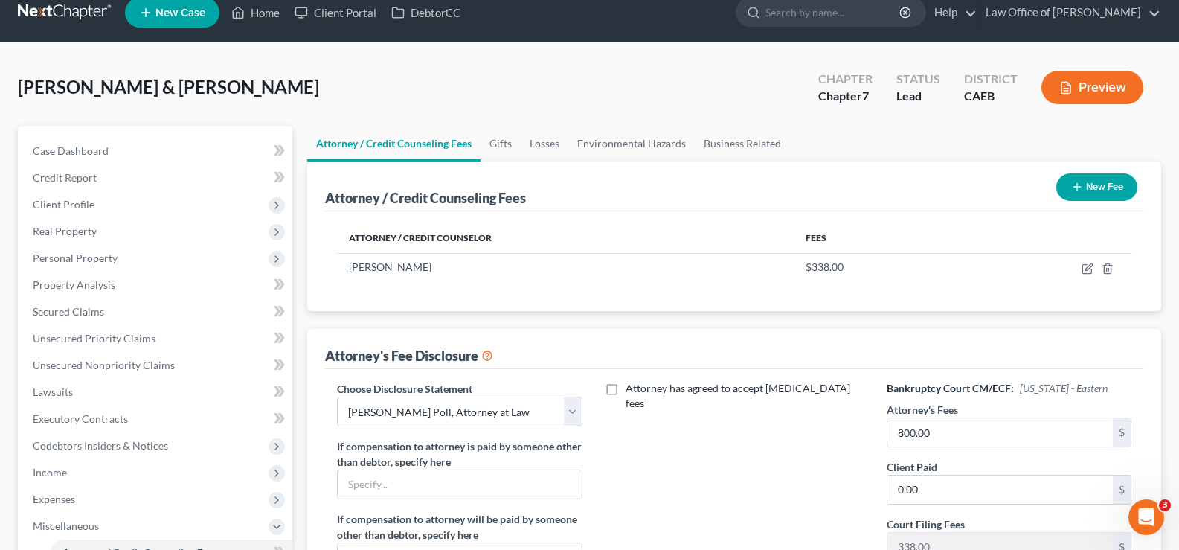
drag, startPoint x: 1182, startPoint y: 237, endPoint x: 1180, endPoint y: 390, distance: 153.2
click at [1086, 89] on button "Preview" at bounding box center [1092, 87] width 102 height 33
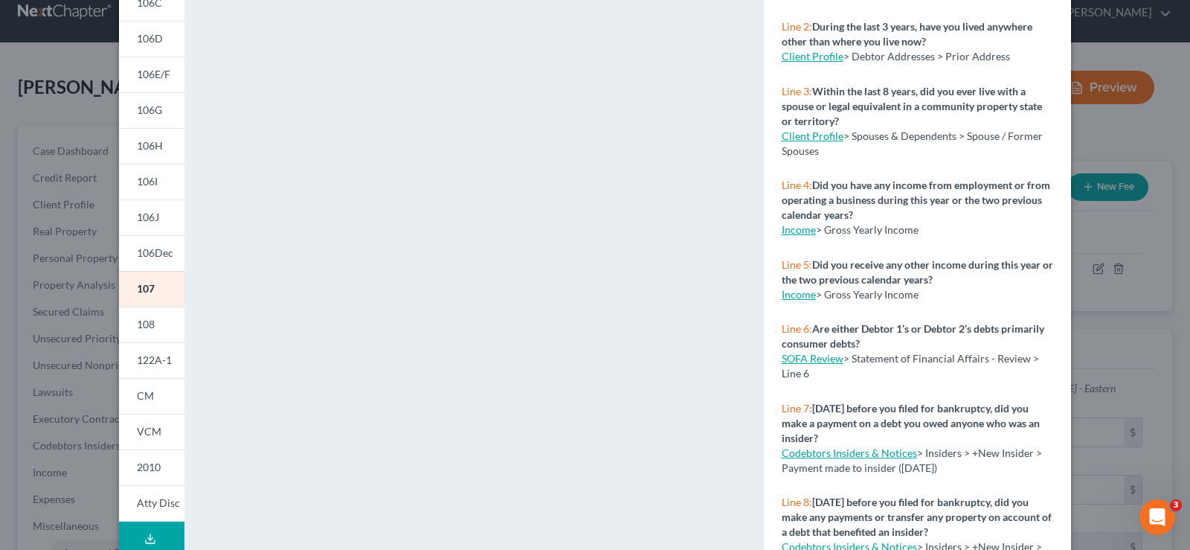
scroll to position [0, 0]
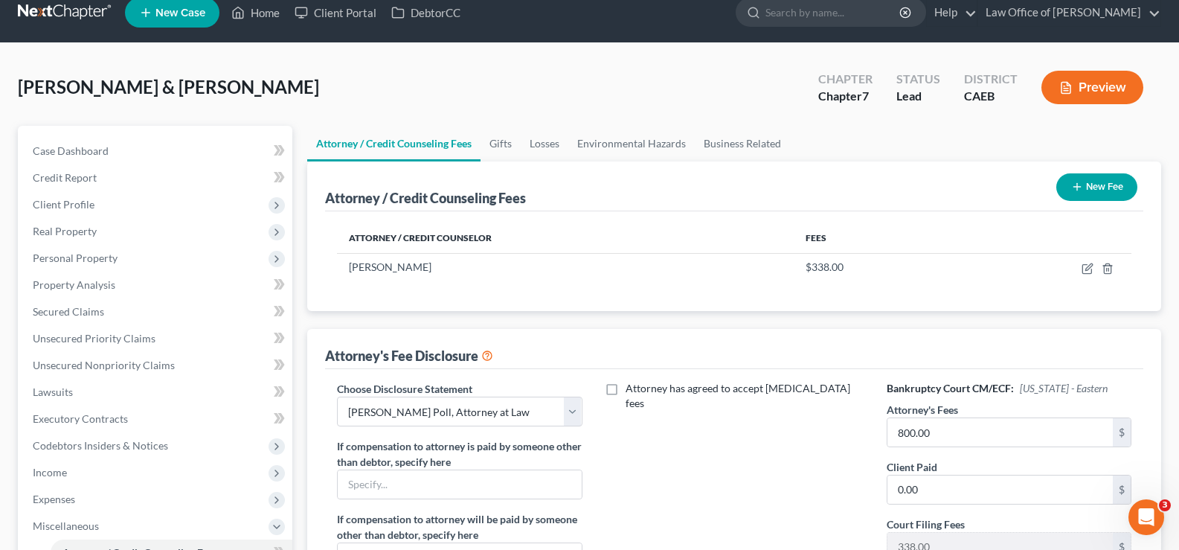
drag, startPoint x: 1180, startPoint y: 328, endPoint x: 1189, endPoint y: 108, distance: 220.3
click at [1083, 82] on button "Preview" at bounding box center [1092, 87] width 102 height 33
